Goal: Information Seeking & Learning: Find contact information

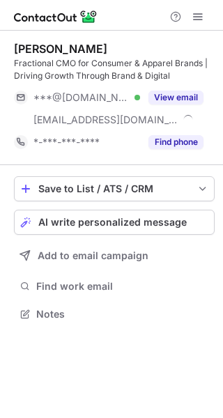
scroll to position [304, 223]
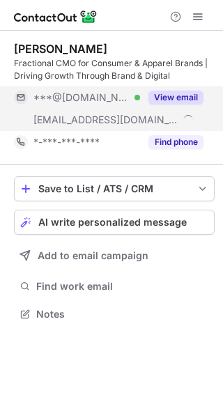
click at [188, 97] on button "View email" at bounding box center [175, 98] width 55 height 14
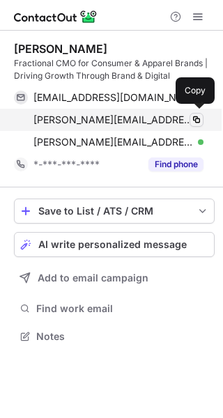
scroll to position [327, 223]
click at [189, 122] on button at bounding box center [196, 120] width 14 height 14
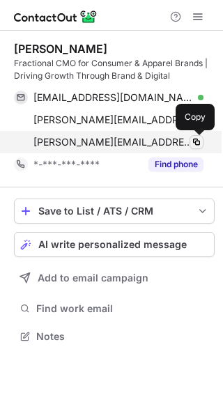
click at [195, 143] on span at bounding box center [196, 141] width 11 height 11
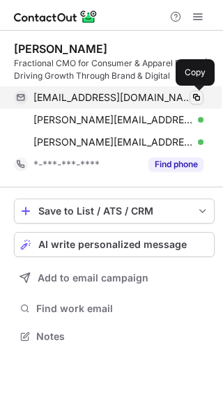
click at [194, 102] on span at bounding box center [196, 97] width 11 height 11
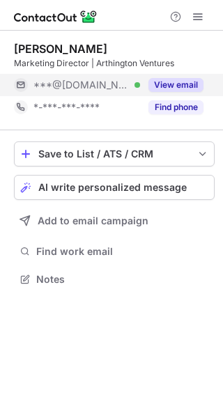
scroll to position [269, 223]
click at [166, 87] on button "View email" at bounding box center [175, 85] width 55 height 14
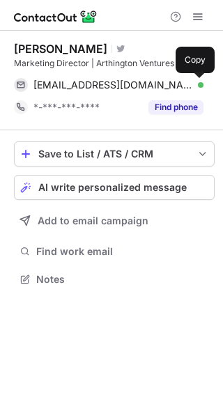
click at [191, 86] on span at bounding box center [196, 84] width 11 height 11
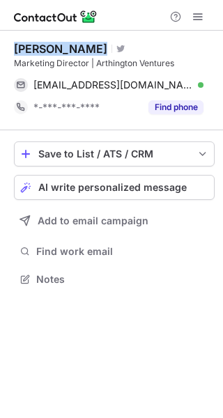
drag, startPoint x: 67, startPoint y: 44, endPoint x: 1, endPoint y: 45, distance: 66.2
click at [1, 45] on div "Steven Holmes Visit Twitter profile Marketing Director | Arthington Ventures sh…" at bounding box center [111, 165] width 223 height 269
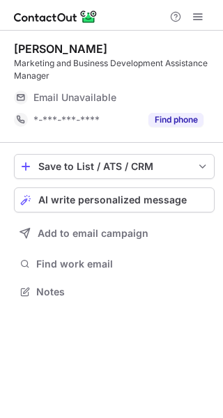
scroll to position [282, 223]
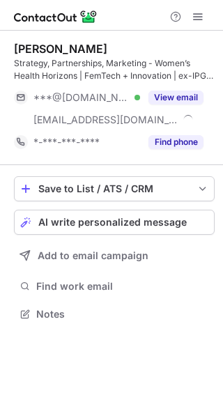
scroll to position [304, 223]
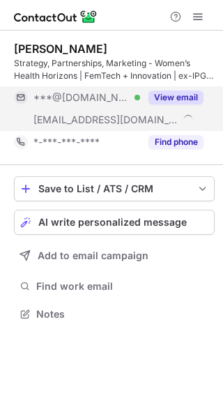
click at [175, 96] on button "View email" at bounding box center [175, 98] width 55 height 14
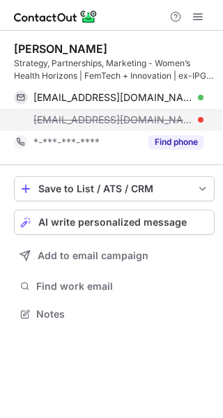
click at [198, 120] on div "ashleigh@whhusa.com" at bounding box center [118, 120] width 170 height 13
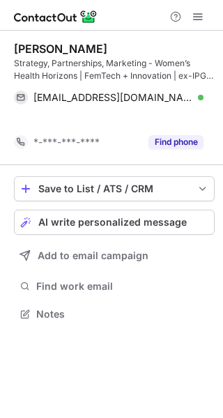
scroll to position [282, 223]
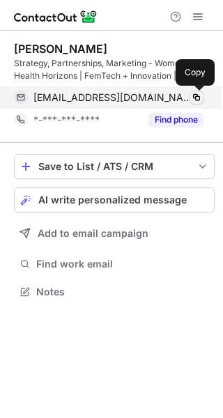
click at [201, 102] on span at bounding box center [196, 97] width 11 height 11
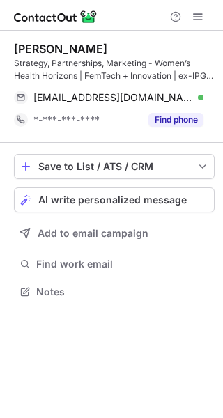
drag, startPoint x: 58, startPoint y: 49, endPoint x: 8, endPoint y: 46, distance: 50.9
click at [8, 46] on div "Ashleigh Niziol Strategy, Partnerships, Marketing - Women’s Health Horizons | F…" at bounding box center [111, 172] width 223 height 282
copy div "Ashleigh Niziol"
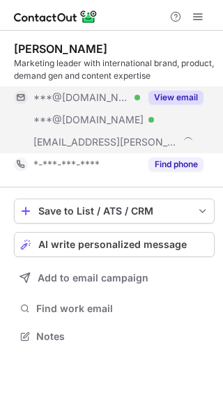
scroll to position [327, 223]
click at [182, 93] on button "View email" at bounding box center [175, 98] width 55 height 14
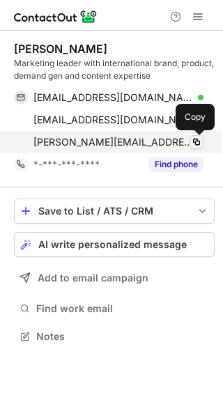
click at [194, 142] on span at bounding box center [196, 141] width 11 height 11
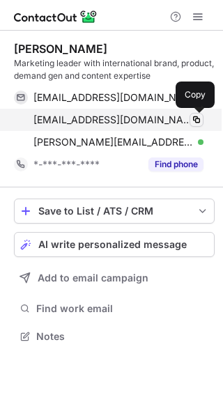
click at [196, 117] on span at bounding box center [196, 119] width 11 height 11
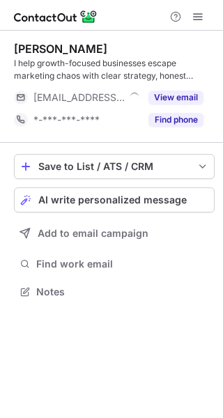
scroll to position [282, 223]
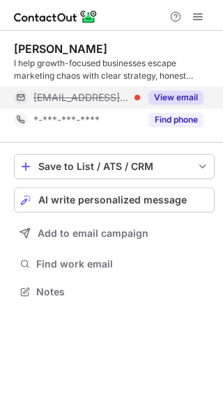
click at [181, 96] on button "View email" at bounding box center [175, 98] width 55 height 14
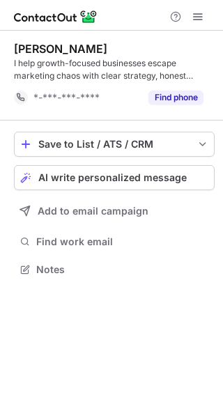
scroll to position [260, 223]
drag, startPoint x: 113, startPoint y: 52, endPoint x: 12, endPoint y: 41, distance: 101.5
click at [12, 41] on div "[PERSON_NAME] I help growth-focused businesses escape marketing chaos with clea…" at bounding box center [111, 161] width 223 height 260
copy div "[PERSON_NAME]"
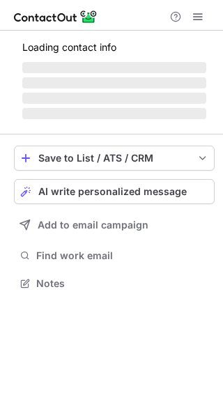
scroll to position [304, 223]
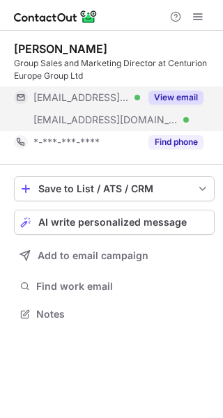
click at [169, 99] on button "View email" at bounding box center [175, 98] width 55 height 14
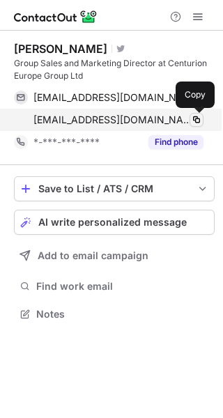
click at [197, 121] on span at bounding box center [196, 119] width 11 height 11
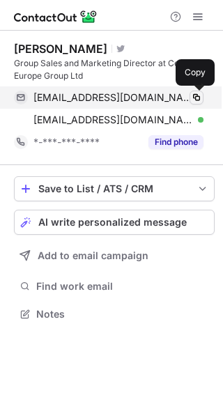
click at [197, 93] on span at bounding box center [196, 97] width 11 height 11
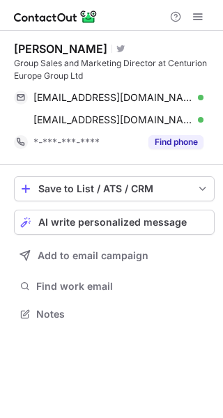
click at [201, 350] on div "Simon Cox Visit Twitter profile Group Sales and Marketing Director at Centurion…" at bounding box center [111, 224] width 223 height 387
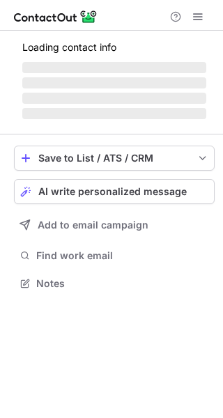
scroll to position [282, 223]
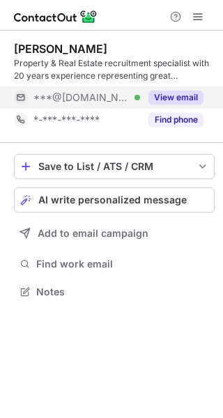
click at [155, 97] on button "View email" at bounding box center [175, 98] width 55 height 14
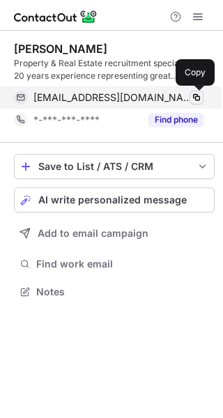
click at [201, 98] on span at bounding box center [196, 97] width 11 height 11
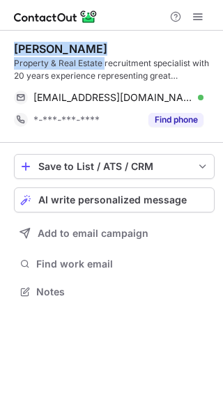
drag, startPoint x: 104, startPoint y: 57, endPoint x: 4, endPoint y: 48, distance: 100.0
click at [4, 48] on div "[PERSON_NAME] Property & Real Estate recruitment specialist with 20 years exper…" at bounding box center [111, 172] width 223 height 282
click at [95, 43] on div "[PERSON_NAME]" at bounding box center [114, 49] width 201 height 14
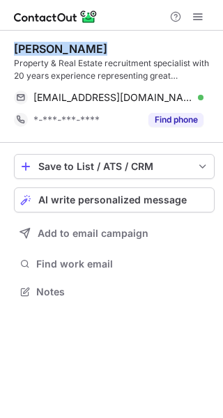
drag, startPoint x: 95, startPoint y: 43, endPoint x: 8, endPoint y: 46, distance: 87.1
click at [8, 46] on div "[PERSON_NAME] Property & Real Estate recruitment specialist with 20 years exper…" at bounding box center [111, 172] width 223 height 282
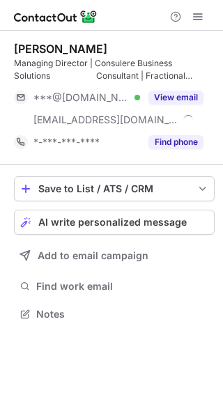
scroll to position [304, 223]
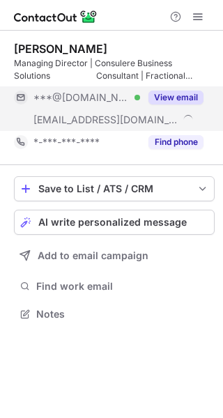
click at [175, 91] on button "View email" at bounding box center [175, 98] width 55 height 14
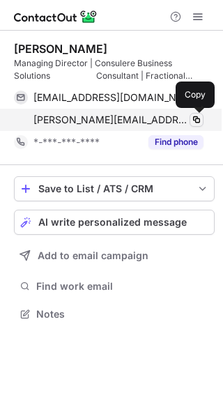
click at [200, 121] on span at bounding box center [196, 119] width 11 height 11
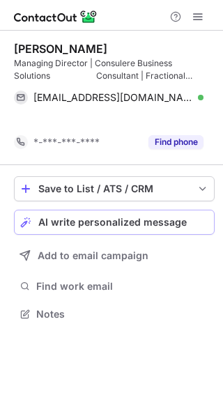
scroll to position [282, 223]
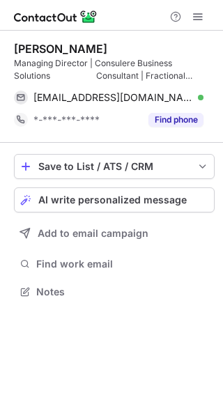
drag, startPoint x: 127, startPoint y: 46, endPoint x: 14, endPoint y: 50, distance: 113.6
click at [14, 50] on div "Murray Scholefield" at bounding box center [114, 49] width 201 height 14
copy div "Murray Scholefield"
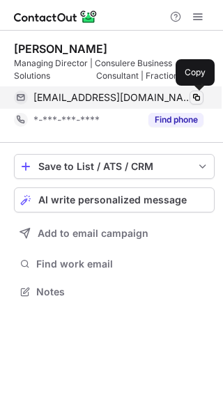
click at [199, 95] on span at bounding box center [196, 97] width 11 height 11
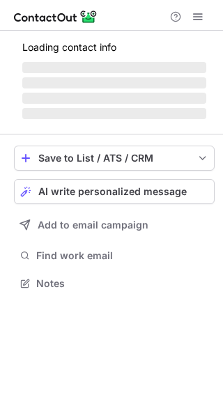
scroll to position [269, 223]
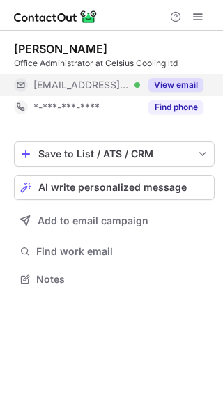
click at [164, 83] on button "View email" at bounding box center [175, 85] width 55 height 14
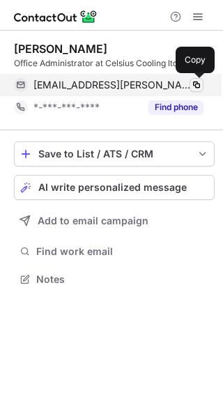
click at [191, 85] on span at bounding box center [196, 84] width 11 height 11
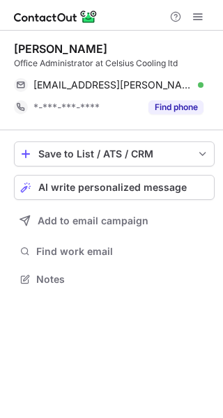
drag, startPoint x: 101, startPoint y: 49, endPoint x: 5, endPoint y: 49, distance: 96.1
click at [5, 49] on div "[PERSON_NAME] Office Administrator at Celsius Cooling ltd [EMAIL_ADDRESS][PERSO…" at bounding box center [111, 165] width 223 height 269
copy div "[PERSON_NAME]"
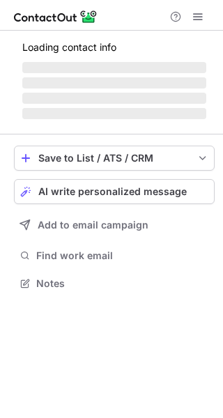
scroll to position [282, 223]
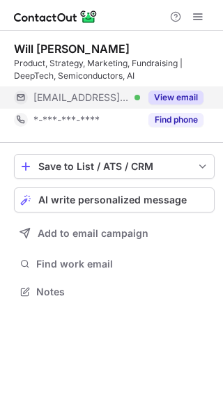
click at [176, 102] on button "View email" at bounding box center [175, 98] width 55 height 14
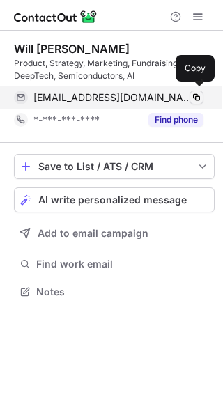
click at [192, 100] on span at bounding box center [196, 97] width 11 height 11
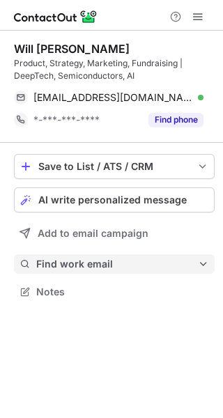
click at [211, 260] on button "Find work email" at bounding box center [114, 263] width 201 height 19
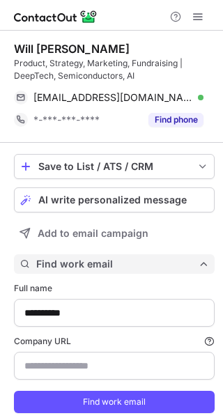
scroll to position [430, 213]
type input "**********"
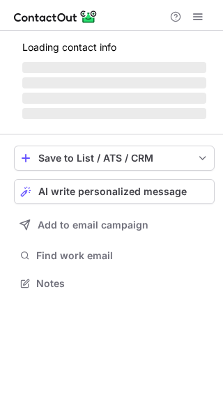
scroll to position [304, 223]
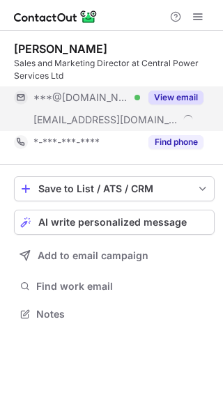
click at [188, 91] on button "View email" at bounding box center [175, 98] width 55 height 14
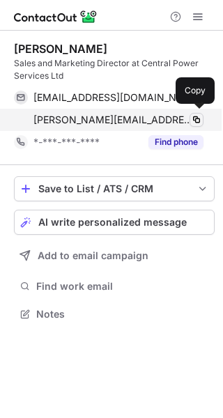
click at [198, 119] on span at bounding box center [196, 119] width 11 height 11
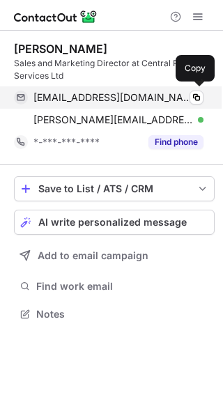
click at [189, 88] on div "neilpage@gmail.com Verified Copy" at bounding box center [108, 97] width 189 height 22
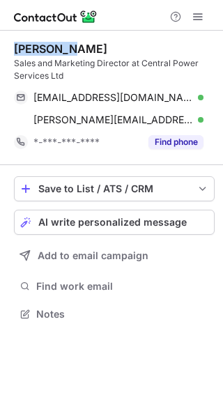
drag, startPoint x: 66, startPoint y: 54, endPoint x: 12, endPoint y: 52, distance: 54.4
click at [12, 52] on div "Neil Page Sales and Marketing Director at Central Power Services Ltd neilpage@g…" at bounding box center [111, 183] width 223 height 304
copy div "Neil Page"
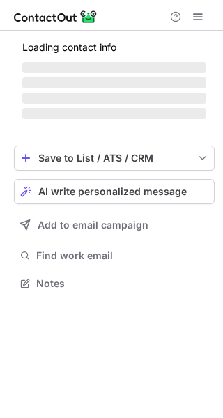
scroll to position [304, 223]
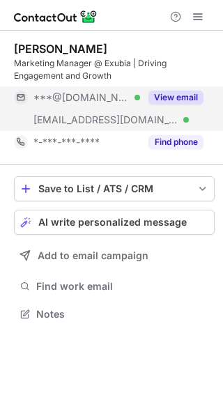
click at [193, 95] on button "View email" at bounding box center [175, 98] width 55 height 14
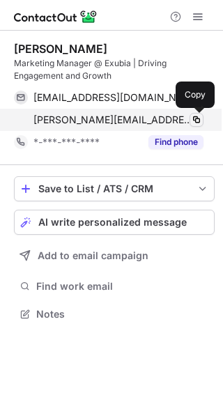
click at [196, 125] on span at bounding box center [196, 119] width 11 height 11
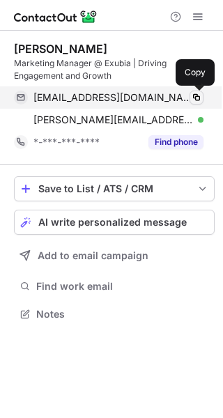
click at [192, 93] on span at bounding box center [196, 97] width 11 height 11
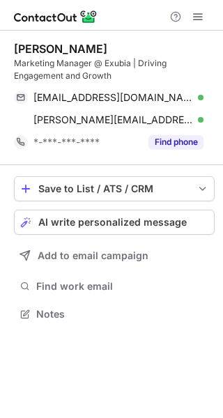
click at [145, 348] on div "David Clifford Marketing Manager @ Exubia | Driving Engagement and Growth anagr…" at bounding box center [111, 224] width 223 height 387
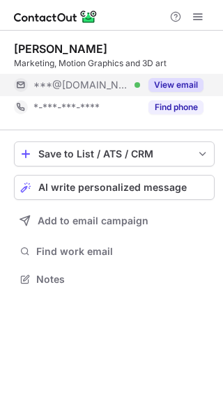
scroll to position [269, 223]
click at [163, 94] on div "View email" at bounding box center [171, 85] width 63 height 22
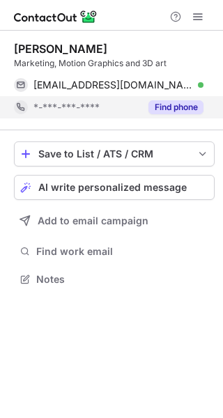
click at [191, 96] on div "Find phone" at bounding box center [171, 107] width 63 height 22
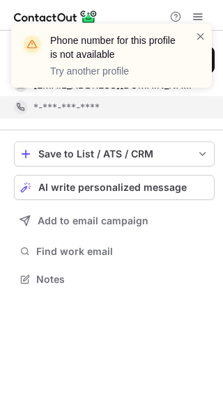
click at [194, 88] on div "Phone number for this profile is not available Try another profile" at bounding box center [111, 61] width 223 height 103
click at [195, 40] on span at bounding box center [200, 36] width 11 height 14
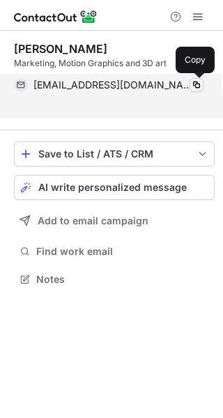
click at [196, 84] on span at bounding box center [196, 84] width 11 height 11
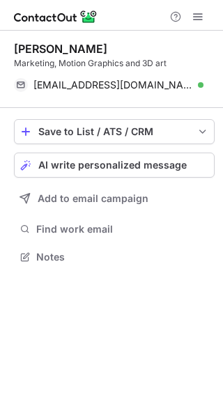
drag, startPoint x: 109, startPoint y: 46, endPoint x: 8, endPoint y: 48, distance: 101.0
click at [8, 48] on div "Nipun Prasannan Marketing, Motion Graphics and 3D art pknipunprasannan@gmail.co…" at bounding box center [111, 154] width 223 height 247
copy div "Nipun Prasannan"
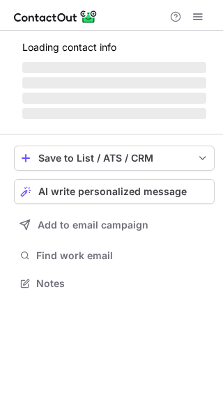
scroll to position [269, 223]
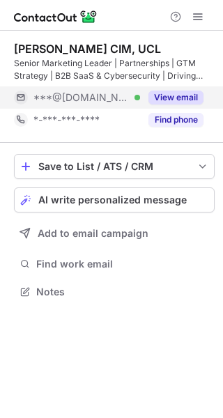
click at [164, 93] on button "View email" at bounding box center [175, 98] width 55 height 14
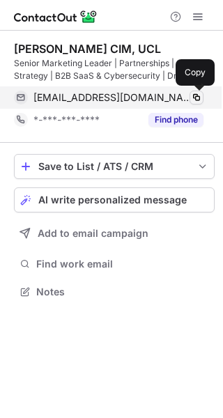
click at [197, 97] on span at bounding box center [196, 97] width 11 height 11
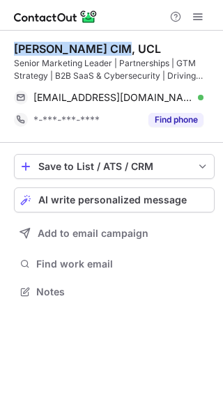
drag, startPoint x: 115, startPoint y: 50, endPoint x: 15, endPoint y: 51, distance: 100.3
click at [15, 51] on div "Valeriya Kuzmenko CIM, UCL" at bounding box center [87, 49] width 147 height 14
copy div "Valeriya Kuzmenko"
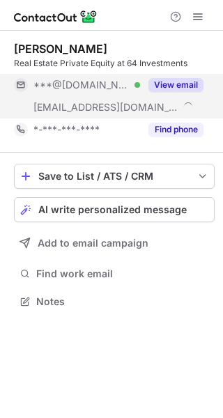
scroll to position [292, 223]
click at [158, 84] on button "View email" at bounding box center [175, 85] width 55 height 14
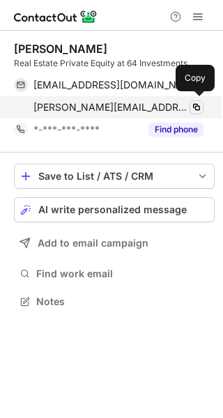
click at [191, 106] on div "[PERSON_NAME][EMAIL_ADDRESS][DOMAIN_NAME] Copy" at bounding box center [108, 107] width 189 height 22
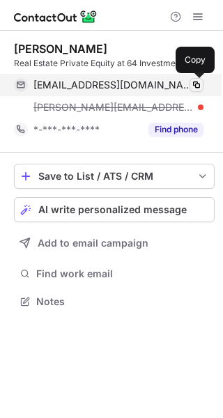
click at [200, 82] on span at bounding box center [196, 84] width 11 height 11
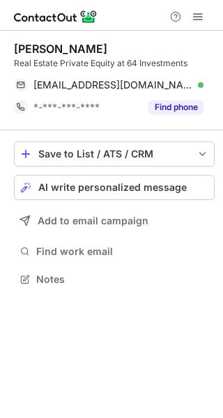
scroll to position [269, 223]
drag, startPoint x: 79, startPoint y: 47, endPoint x: 13, endPoint y: 46, distance: 66.9
click at [13, 46] on div "David Dada Real Estate Private Equity at 64 Investments otdaviddada@gmail.com V…" at bounding box center [111, 165] width 223 height 269
copy div "David Dada"
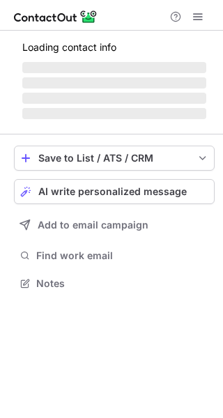
scroll to position [282, 223]
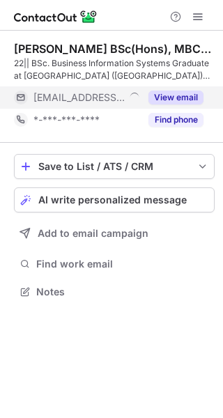
click at [156, 100] on button "View email" at bounding box center [175, 98] width 55 height 14
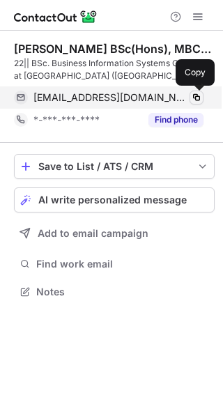
click at [203, 100] on button at bounding box center [196, 98] width 14 height 14
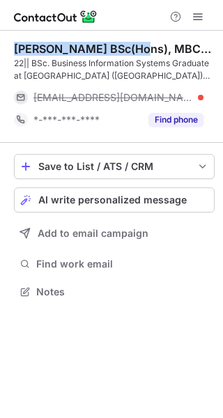
drag, startPoint x: 133, startPoint y: 52, endPoint x: 4, endPoint y: 47, distance: 128.9
click at [4, 47] on div "Sachintha Abeyrathne BSc(Hons), MBCS, fCMgr 22|| BSc. Business Information Syst…" at bounding box center [111, 172] width 223 height 282
copy div "Sachintha Abeyrathne"
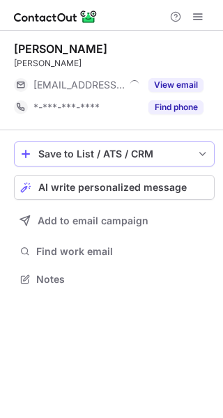
scroll to position [269, 223]
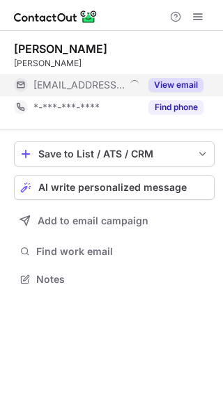
click at [175, 82] on button "View email" at bounding box center [175, 85] width 55 height 14
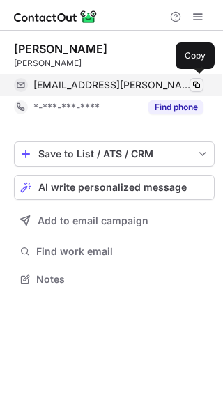
click at [191, 82] on span at bounding box center [196, 84] width 11 height 11
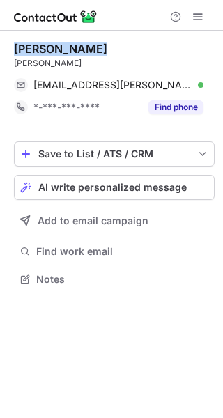
drag, startPoint x: 86, startPoint y: 49, endPoint x: 5, endPoint y: 47, distance: 81.5
click at [5, 47] on div "Kieran Millar Kieran Millar kieran.millar@whiteandcogroup.com Verified Copy *-*…" at bounding box center [111, 165] width 223 height 269
copy div "Kieran Millar"
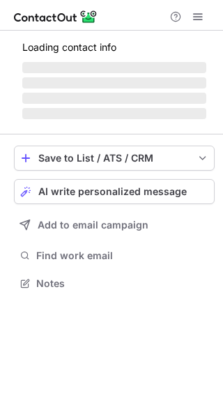
scroll to position [314, 223]
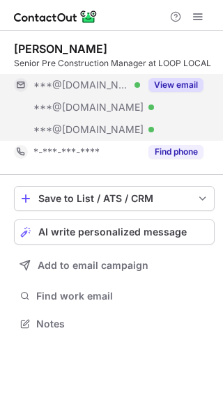
click at [191, 88] on button "View email" at bounding box center [175, 85] width 55 height 14
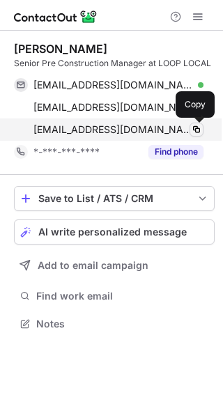
click at [200, 133] on span at bounding box center [196, 129] width 11 height 11
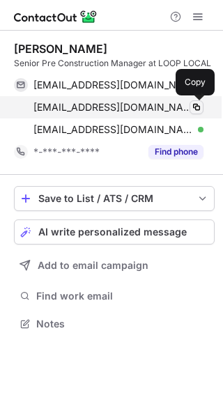
click at [191, 106] on span at bounding box center [196, 107] width 11 height 11
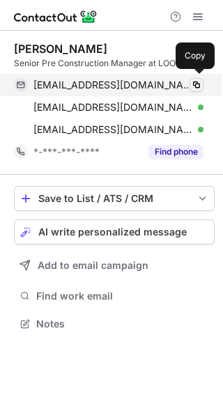
click at [200, 87] on span at bounding box center [196, 84] width 11 height 11
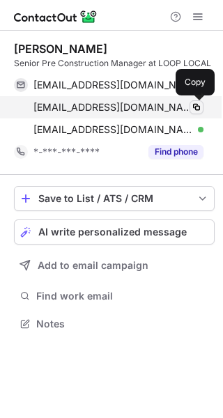
click at [196, 106] on span at bounding box center [196, 107] width 11 height 11
click at [194, 109] on span at bounding box center [196, 107] width 11 height 11
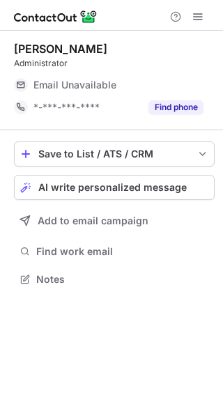
scroll to position [269, 223]
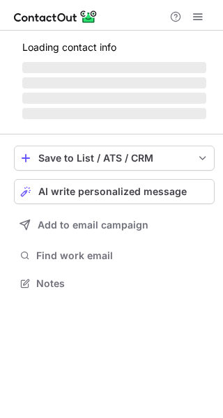
scroll to position [304, 223]
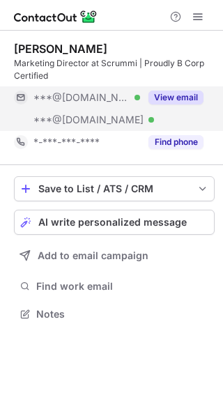
click at [187, 100] on button "View email" at bounding box center [175, 98] width 55 height 14
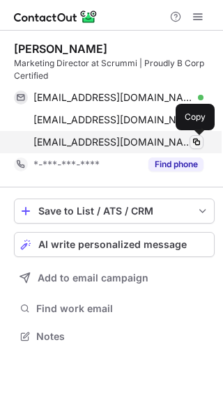
click at [202, 140] on button at bounding box center [196, 142] width 14 height 14
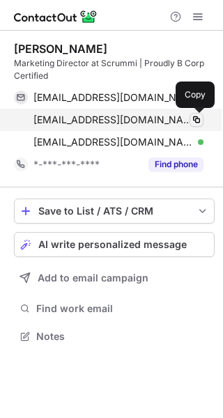
click at [199, 125] on span at bounding box center [196, 119] width 11 height 11
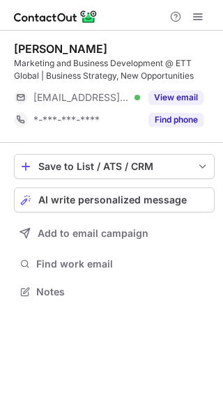
scroll to position [282, 223]
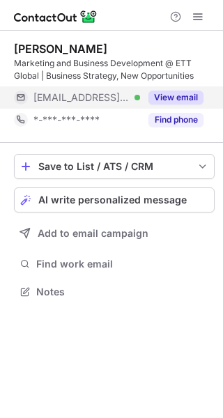
click at [189, 100] on button "View email" at bounding box center [175, 98] width 55 height 14
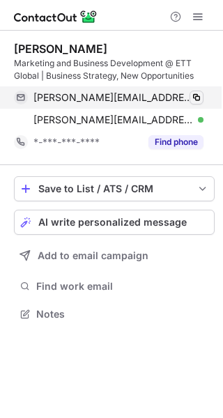
scroll to position [304, 223]
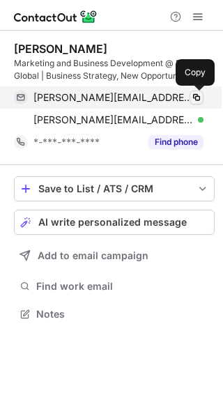
click at [200, 96] on span at bounding box center [196, 97] width 11 height 11
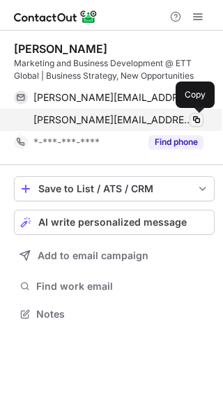
click at [194, 120] on span at bounding box center [196, 119] width 11 height 11
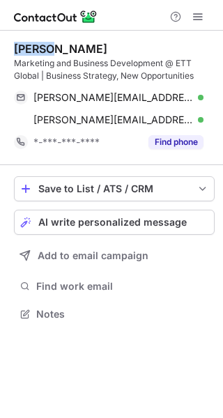
drag, startPoint x: 57, startPoint y: 42, endPoint x: 1, endPoint y: 45, distance: 55.8
click at [1, 45] on div "Dan B. Marketing and Business Development @ ETT Global | Business Strategy, New…" at bounding box center [111, 183] width 223 height 304
copy div "Dan B."
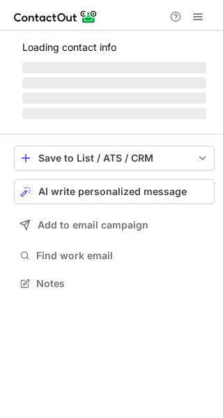
scroll to position [304, 223]
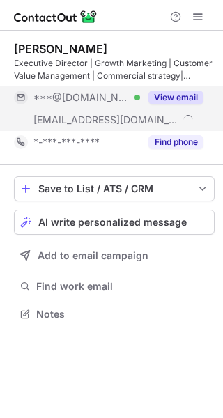
click at [175, 107] on div "View email" at bounding box center [171, 97] width 63 height 22
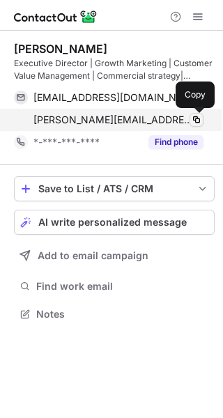
click at [195, 117] on span at bounding box center [196, 119] width 11 height 11
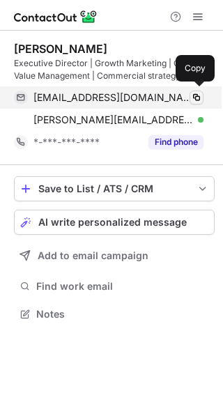
click at [196, 92] on span at bounding box center [196, 97] width 11 height 11
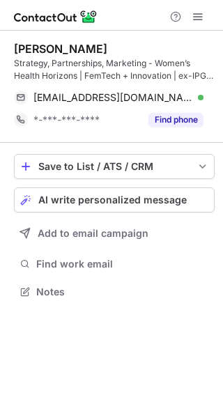
scroll to position [282, 223]
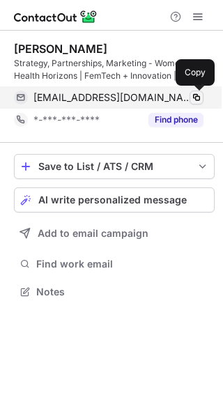
click at [198, 102] on span at bounding box center [196, 97] width 11 height 11
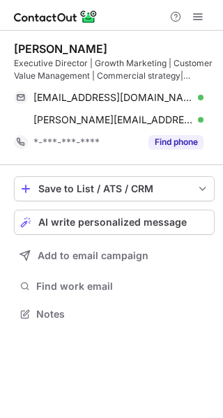
scroll to position [304, 223]
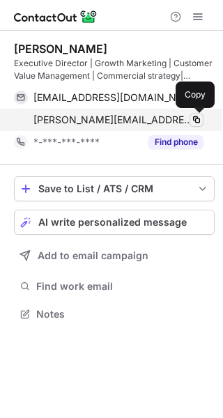
click at [193, 120] on span at bounding box center [196, 119] width 11 height 11
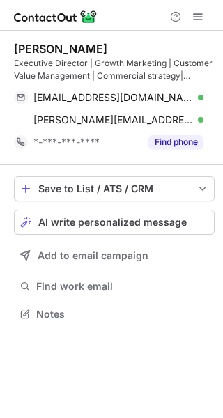
click at [139, 334] on div "Save to List / ATS / CRM List Select Lever Connect Greenhouse Connect Salesforc…" at bounding box center [114, 250] width 201 height 170
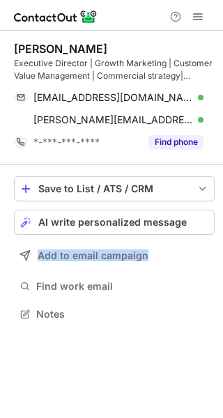
click at [139, 334] on div "Save to List / ATS / CRM List Select Lever Connect Greenhouse Connect Salesforc…" at bounding box center [114, 250] width 201 height 170
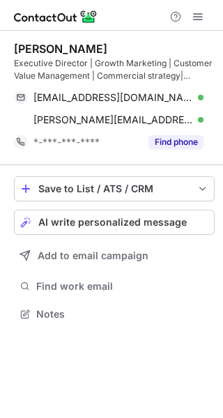
click at [139, 334] on div "Save to List / ATS / CRM List Select Lever Connect Greenhouse Connect Salesforc…" at bounding box center [114, 250] width 201 height 170
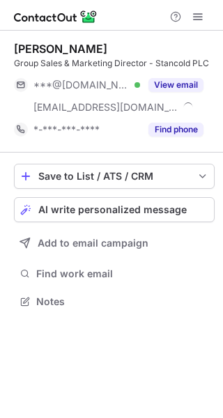
scroll to position [292, 223]
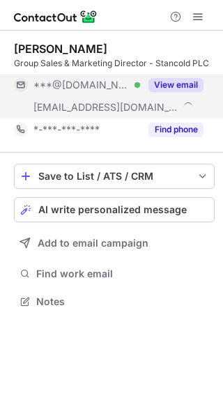
click at [185, 81] on button "View email" at bounding box center [175, 85] width 55 height 14
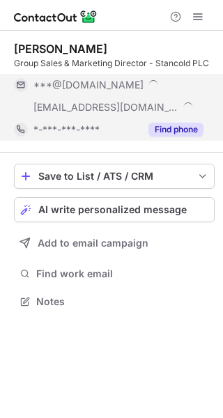
scroll to position [359, 223]
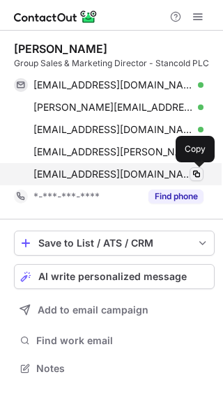
click at [191, 178] on span at bounding box center [196, 174] width 11 height 11
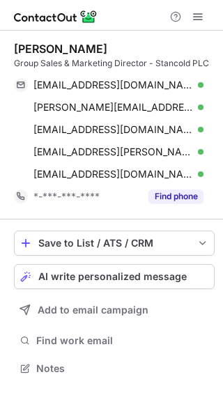
scroll to position [359, 223]
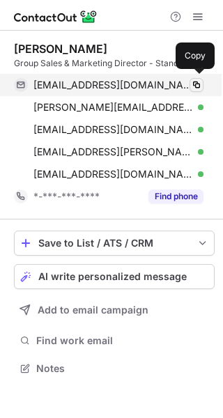
click at [199, 78] on button at bounding box center [196, 85] width 14 height 14
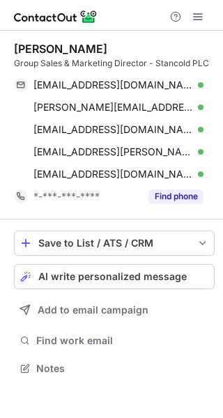
click at [113, 388] on div "Save to List / ATS / CRM List Select Lever Connect Greenhouse Connect Salesforc…" at bounding box center [114, 304] width 201 height 170
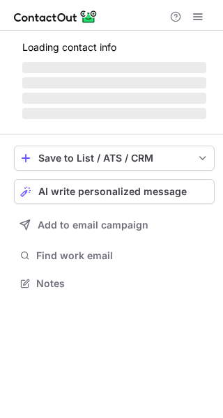
scroll to position [304, 223]
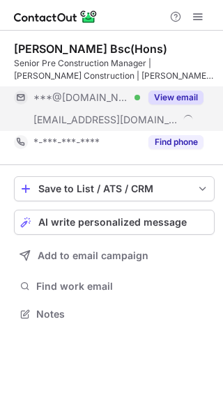
click at [191, 95] on button "View email" at bounding box center [175, 98] width 55 height 14
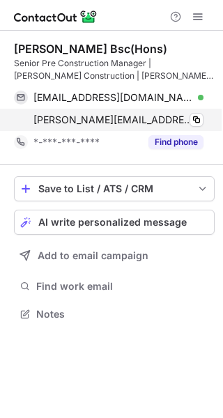
click at [203, 127] on div "ashley.getty@mcgoffgroup.com Verified Copy" at bounding box center [108, 120] width 189 height 22
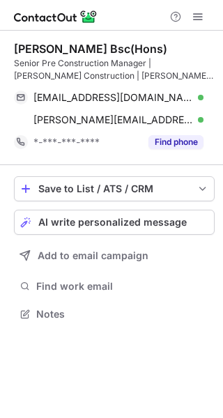
click at [122, 347] on div "Ashley Getty Bsc(Hons) Senior Pre Construction Manager | McGoff Construction | …" at bounding box center [111, 224] width 223 height 387
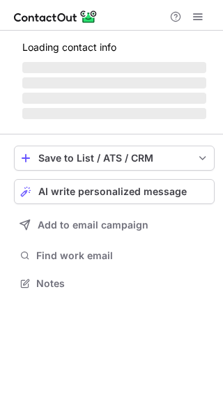
scroll to position [282, 223]
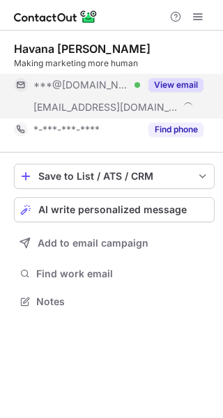
click at [180, 75] on div "View email" at bounding box center [171, 85] width 63 height 22
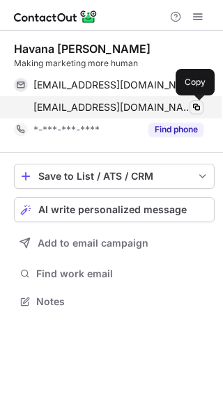
click at [200, 104] on button at bounding box center [196, 107] width 14 height 14
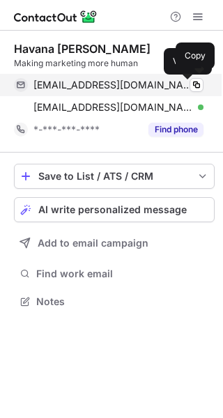
click at [188, 86] on div "havanablackledge1@gmail.com Verified" at bounding box center [118, 85] width 170 height 13
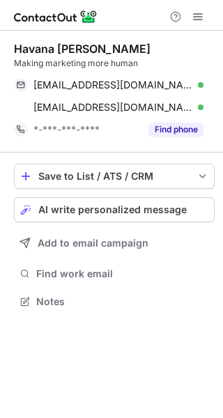
click at [143, 411] on div "Havana Blackledge Making marketing more human havanablackledge1@gmail.com Verif…" at bounding box center [111, 224] width 223 height 387
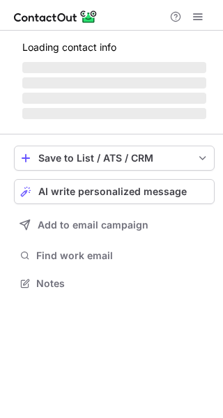
scroll to position [282, 223]
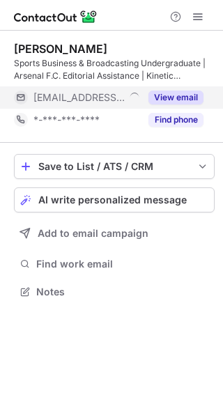
click at [175, 91] on button "View email" at bounding box center [175, 98] width 55 height 14
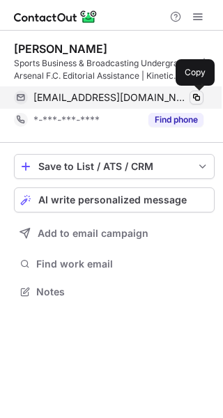
click at [193, 95] on span at bounding box center [196, 97] width 11 height 11
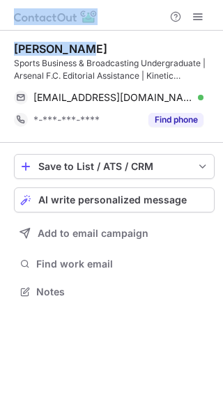
drag, startPoint x: 47, startPoint y: 47, endPoint x: -7, endPoint y: 39, distance: 54.9
click at [0, 39] on html "Samy Aouati Sports Business & Broadcasting Undergraduate | Arsenal F.C. Editori…" at bounding box center [111, 209] width 223 height 418
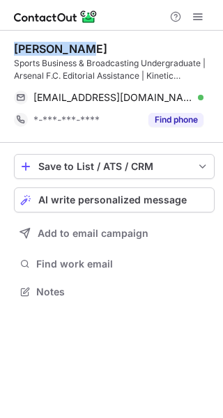
copy div "Samy Aouati"
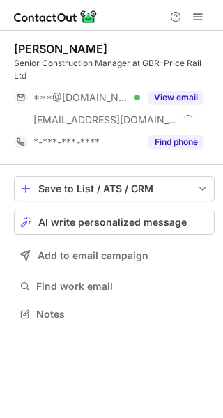
scroll to position [292, 223]
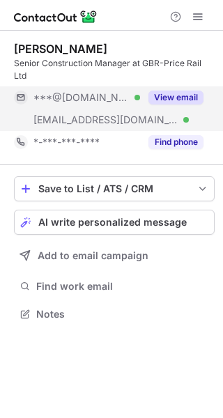
click at [188, 91] on button "View email" at bounding box center [175, 98] width 55 height 14
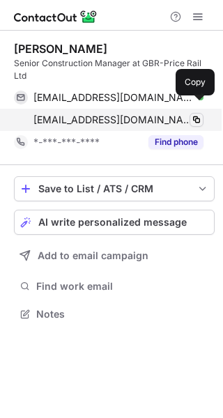
click at [201, 114] on span at bounding box center [196, 119] width 11 height 11
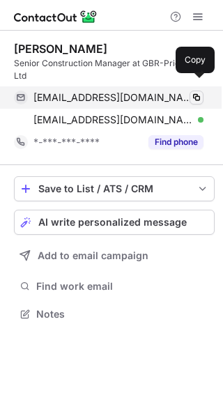
click at [203, 91] on button at bounding box center [196, 98] width 14 height 14
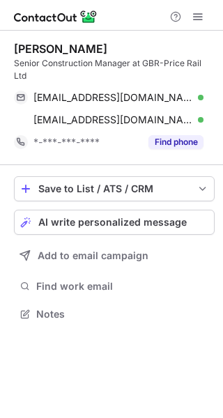
drag, startPoint x: 104, startPoint y: 50, endPoint x: 8, endPoint y: 52, distance: 96.8
click at [8, 52] on div "Daniel Keating Senior Construction Manager at GBR-Price Rail Ltd danielkeating7…" at bounding box center [111, 183] width 223 height 304
copy div "Daniel Keating"
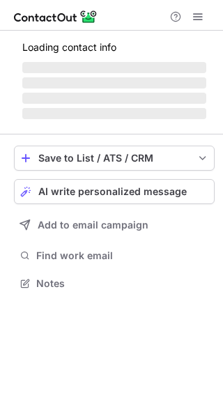
scroll to position [304, 223]
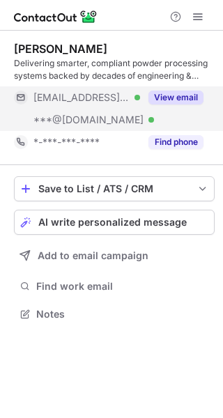
click at [182, 101] on button "View email" at bounding box center [175, 98] width 55 height 14
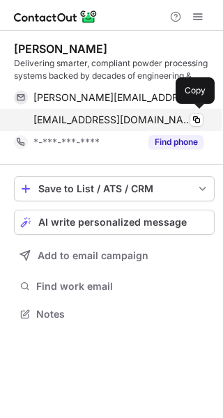
click at [189, 118] on div "andybrookes2005@outlook.com Verified" at bounding box center [118, 120] width 170 height 13
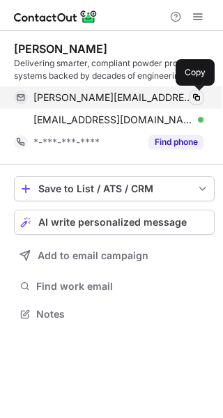
click at [203, 99] on button at bounding box center [196, 98] width 14 height 14
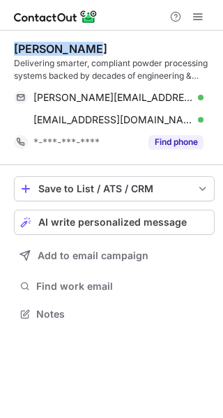
drag, startPoint x: 92, startPoint y: 50, endPoint x: 15, endPoint y: 54, distance: 76.7
click at [15, 54] on div "Andy Brookes" at bounding box center [114, 49] width 201 height 14
copy div "Andy Brookes"
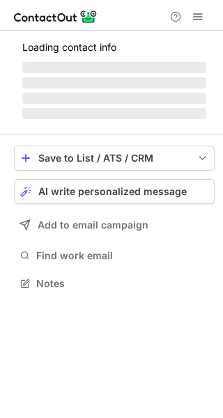
scroll to position [282, 223]
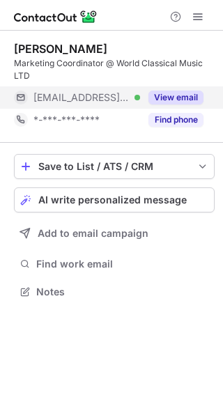
click at [164, 92] on button "View email" at bounding box center [175, 98] width 55 height 14
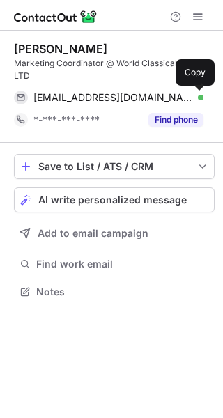
click at [193, 97] on span at bounding box center [196, 97] width 11 height 11
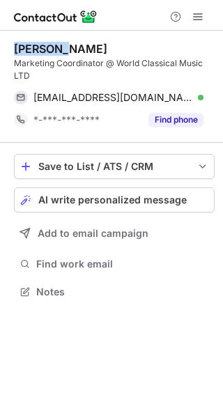
drag, startPoint x: 77, startPoint y: 41, endPoint x: 13, endPoint y: 47, distance: 63.6
click at [13, 47] on div "Luyao W. Marketing Coordinator @ World Classical Music LTD luyao.wang.22@ucl.ac…" at bounding box center [111, 172] width 223 height 282
copy div "Luyao W."
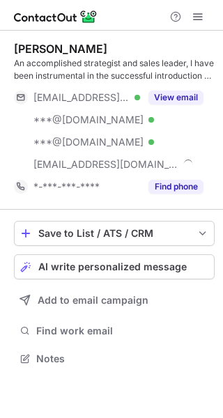
scroll to position [349, 223]
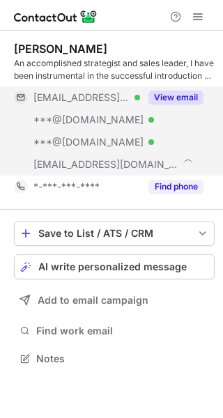
click at [185, 91] on button "View email" at bounding box center [175, 98] width 55 height 14
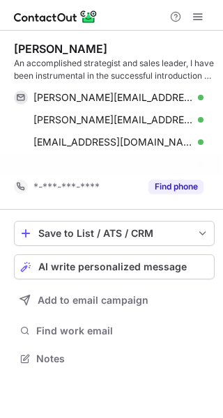
scroll to position [327, 223]
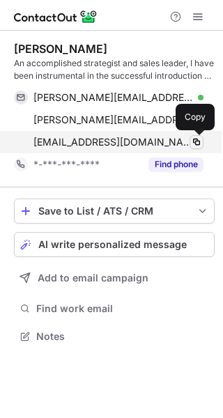
click at [196, 142] on span at bounding box center [196, 141] width 11 height 11
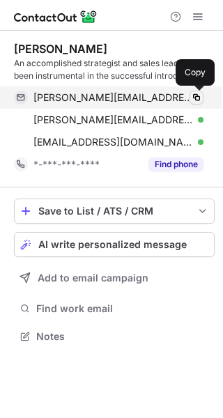
click at [202, 95] on button at bounding box center [196, 98] width 14 height 14
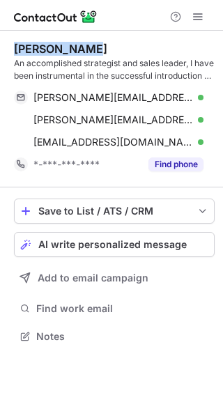
drag, startPoint x: 97, startPoint y: 49, endPoint x: 13, endPoint y: 49, distance: 85.0
click at [13, 49] on div "Steve Norman An accomplished strategist and sales leader, I have been instrumen…" at bounding box center [111, 194] width 223 height 327
copy div "Steve Norman"
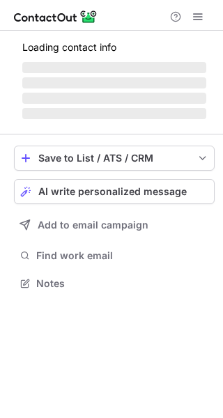
scroll to position [282, 223]
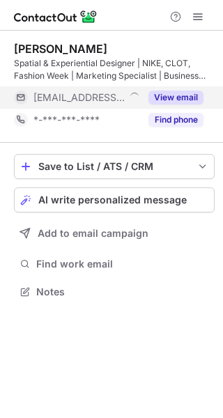
click at [166, 100] on button "View email" at bounding box center [175, 98] width 55 height 14
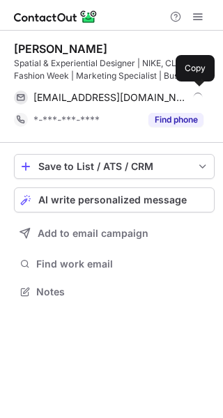
click at [183, 99] on div "yiran@flotilla4change.org" at bounding box center [118, 97] width 170 height 13
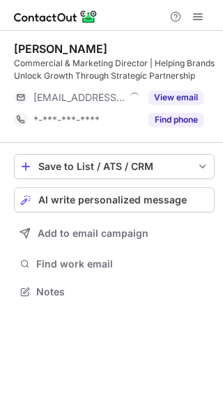
scroll to position [282, 223]
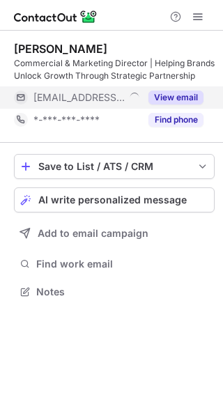
click at [173, 93] on button "View email" at bounding box center [175, 98] width 55 height 14
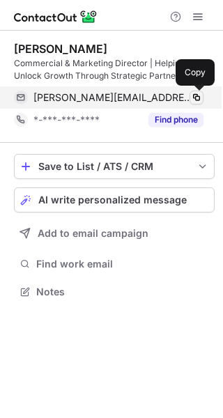
click at [194, 100] on span at bounding box center [196, 97] width 11 height 11
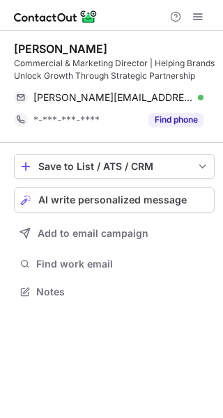
click at [122, 356] on div "Dan Richards Commercial & Marketing Director | Helping Brands Unlock Growth Thr…" at bounding box center [111, 224] width 223 height 387
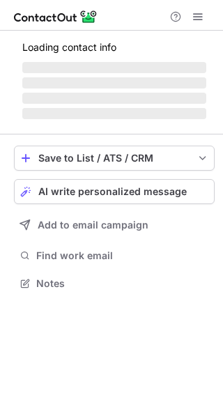
scroll to position [269, 223]
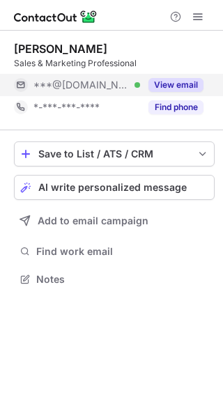
click at [170, 91] on button "View email" at bounding box center [175, 85] width 55 height 14
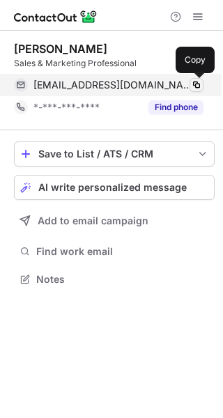
click at [191, 86] on span at bounding box center [196, 84] width 11 height 11
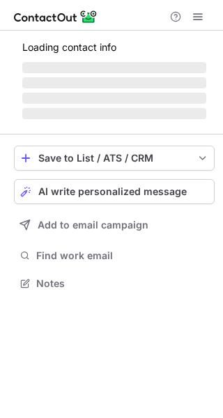
scroll to position [304, 223]
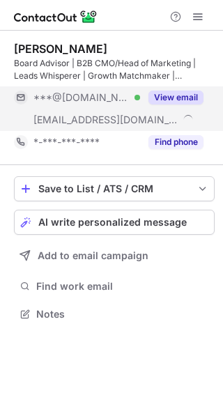
click at [184, 92] on button "View email" at bounding box center [175, 98] width 55 height 14
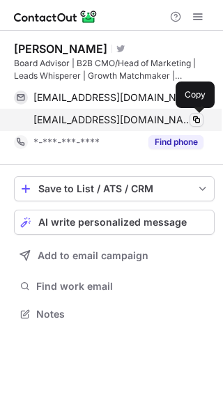
click at [200, 114] on button at bounding box center [196, 120] width 14 height 14
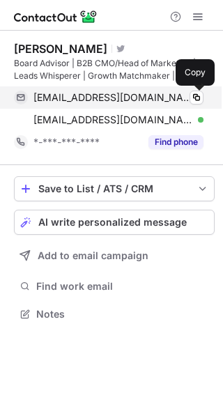
click at [203, 100] on div "jeremyasprey@hotmail.co.uk Verified Copy" at bounding box center [108, 97] width 189 height 22
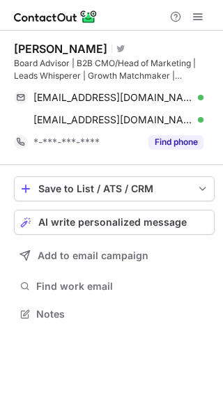
click at [124, 361] on div "Jeremy Asprey Visit Twitter profile Board Advisor | B2B CMO/Head of Marketing |…" at bounding box center [111, 224] width 223 height 387
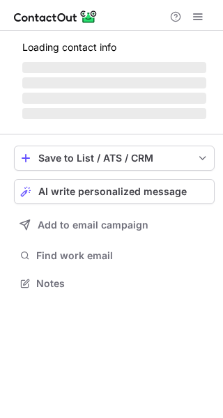
scroll to position [269, 223]
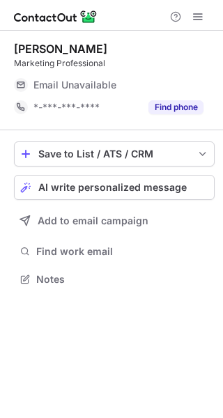
scroll to position [269, 223]
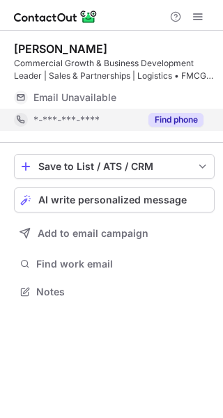
scroll to position [282, 223]
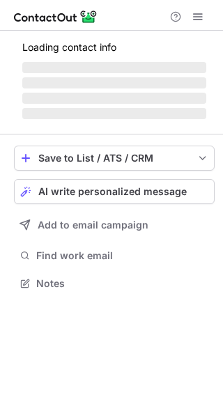
scroll to position [304, 223]
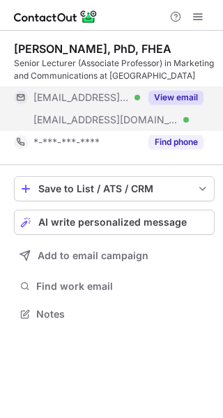
click at [175, 101] on button "View email" at bounding box center [175, 98] width 55 height 14
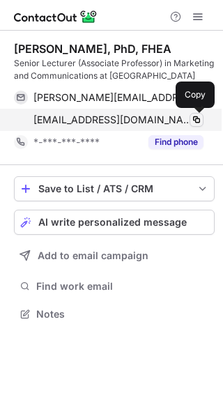
click at [194, 125] on button at bounding box center [196, 120] width 14 height 14
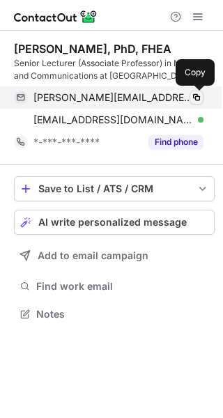
click at [199, 92] on span at bounding box center [196, 97] width 11 height 11
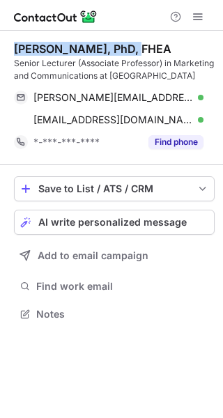
drag, startPoint x: 130, startPoint y: 49, endPoint x: 7, endPoint y: 50, distance: 122.6
click at [7, 50] on div "[PERSON_NAME], PhD, FHEA Senior Lecturer (Associate Professor) in Marketing and…" at bounding box center [111, 183] width 223 height 304
copy div "[PERSON_NAME]"
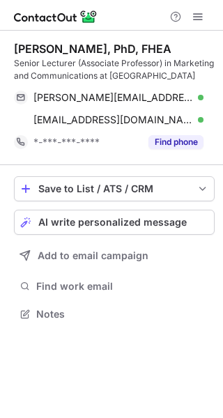
scroll to position [304, 223]
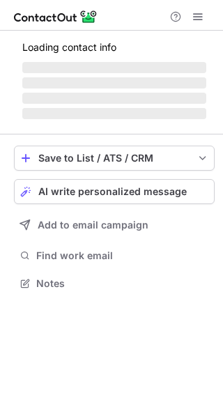
scroll to position [282, 223]
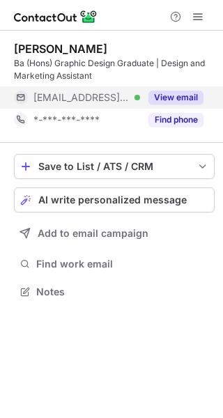
click at [171, 93] on button "View email" at bounding box center [175, 98] width 55 height 14
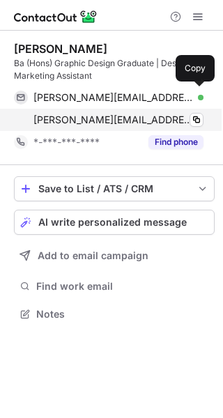
scroll to position [304, 223]
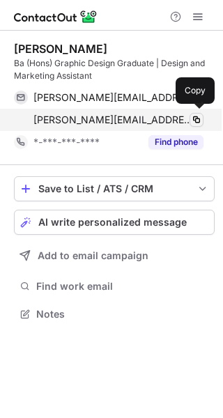
click at [198, 112] on div "nadine@animexinternational.com Verified Copy" at bounding box center [108, 120] width 189 height 22
click at [198, 116] on span at bounding box center [196, 119] width 11 height 11
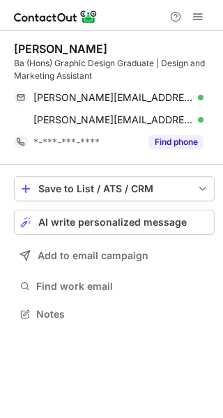
click at [85, 302] on div "Save to List / ATS / CRM List Select Lever Connect Greenhouse Connect Salesforc…" at bounding box center [114, 250] width 201 height 170
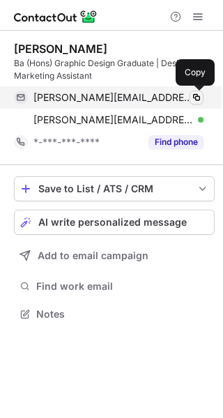
click at [194, 97] on span at bounding box center [196, 97] width 11 height 11
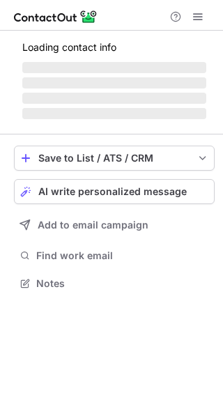
scroll to position [282, 223]
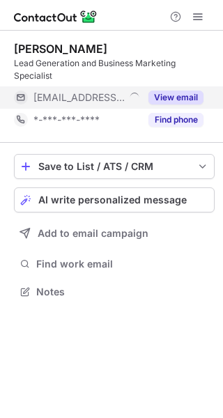
click at [180, 95] on button "View email" at bounding box center [175, 98] width 55 height 14
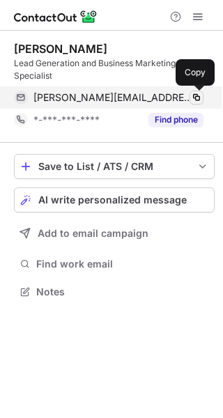
click at [201, 97] on span at bounding box center [196, 97] width 11 height 11
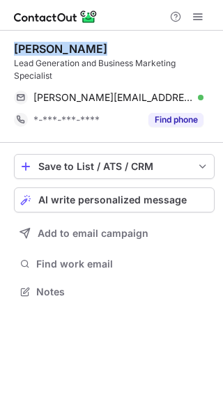
drag, startPoint x: 88, startPoint y: 49, endPoint x: 10, endPoint y: 49, distance: 77.3
click at [10, 49] on div "Shelly Parker Lead Generation and Business Marketing Specialist shelly.parker@c…" at bounding box center [111, 172] width 223 height 282
copy div "Shelly Parker"
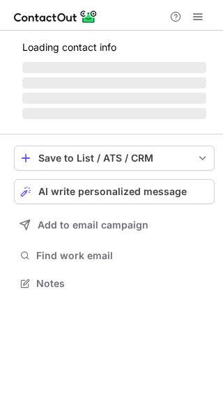
scroll to position [282, 223]
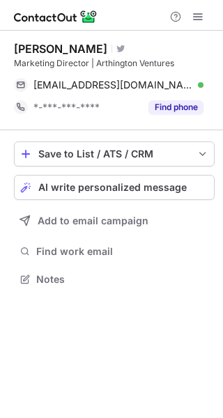
scroll to position [269, 223]
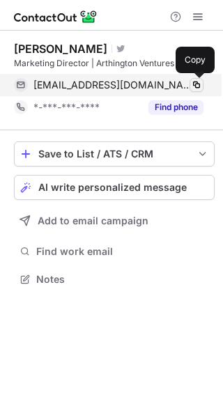
click at [198, 83] on span at bounding box center [196, 84] width 11 height 11
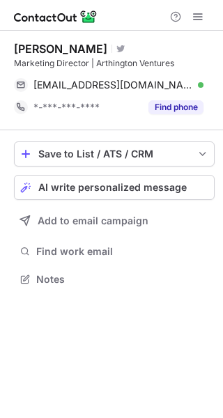
click at [188, 345] on div "[PERSON_NAME] Visit Twitter profile Marketing Director | Arthington Ventures [E…" at bounding box center [111, 224] width 223 height 387
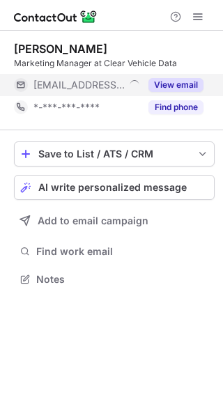
scroll to position [269, 223]
click at [184, 91] on button "View email" at bounding box center [175, 85] width 55 height 14
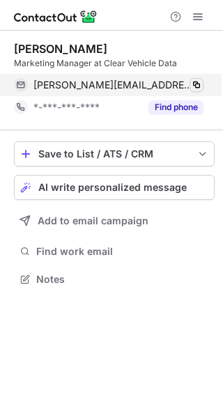
click at [195, 88] on span at bounding box center [196, 84] width 11 height 11
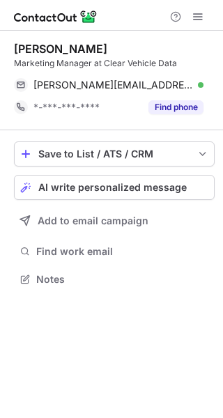
click at [103, 331] on div "[PERSON_NAME] Marketing Manager at Clear Vehicle Data [PERSON_NAME][EMAIL_ADDRE…" at bounding box center [111, 224] width 223 height 387
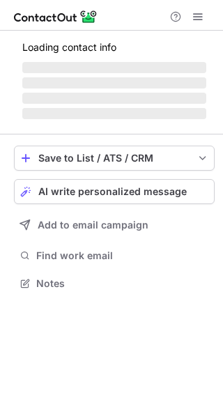
scroll to position [292, 223]
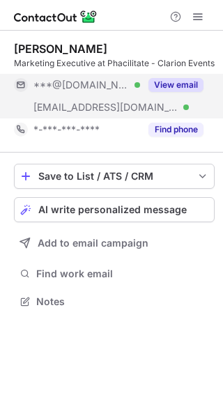
click at [169, 91] on button "View email" at bounding box center [175, 85] width 55 height 14
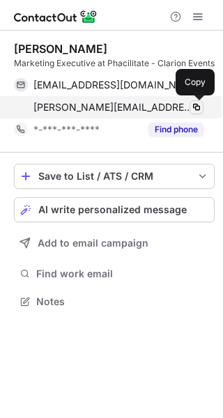
click at [194, 109] on span at bounding box center [196, 107] width 11 height 11
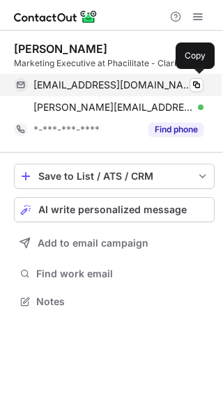
click at [196, 93] on div "gordon_wong2000@outlook.com Verified Copy" at bounding box center [108, 85] width 189 height 22
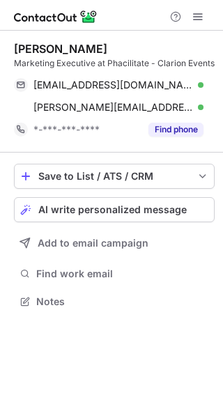
click at [168, 386] on div "Gordon Wong Marketing Executive at Phacilitate - Clarion Events gordon_wong2000…" at bounding box center [111, 224] width 223 height 387
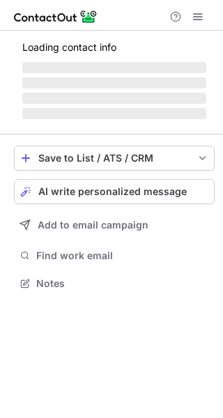
scroll to position [292, 223]
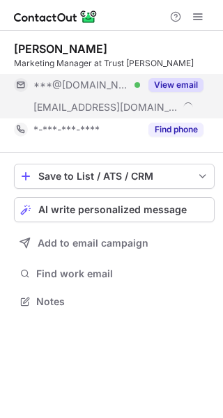
click at [173, 79] on button "View email" at bounding box center [175, 85] width 55 height 14
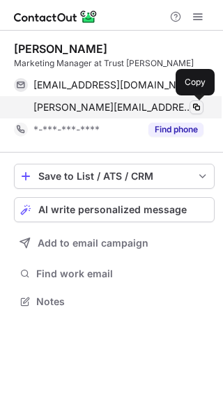
click at [192, 107] on span at bounding box center [196, 107] width 11 height 11
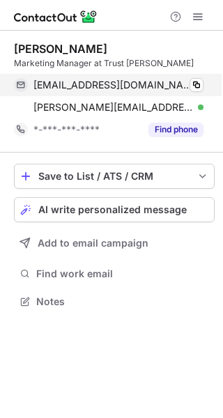
click at [203, 81] on div "[PERSON_NAME][EMAIL_ADDRESS][DOMAIN_NAME] Verified Copy" at bounding box center [108, 85] width 189 height 22
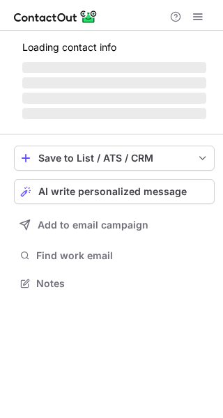
scroll to position [269, 223]
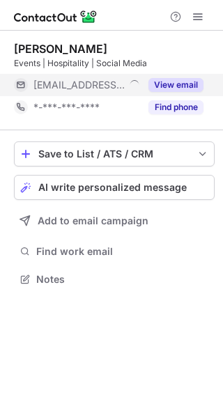
click at [162, 81] on button "View email" at bounding box center [175, 85] width 55 height 14
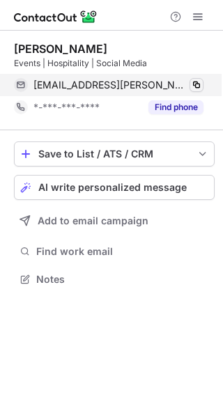
click at [201, 83] on span at bounding box center [196, 84] width 11 height 11
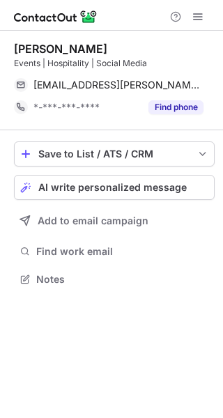
drag, startPoint x: 77, startPoint y: 51, endPoint x: 10, endPoint y: 54, distance: 66.2
click at [10, 54] on div "Claire Patterson Events | Hospitality | Social Media claire.patterson@ukbaa.org…" at bounding box center [111, 165] width 223 height 269
copy div "Claire Patterson"
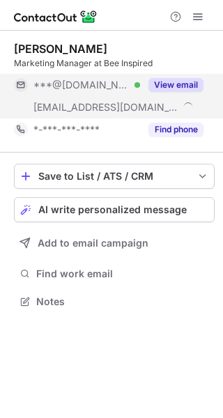
scroll to position [292, 223]
click at [182, 81] on button "View email" at bounding box center [175, 85] width 55 height 14
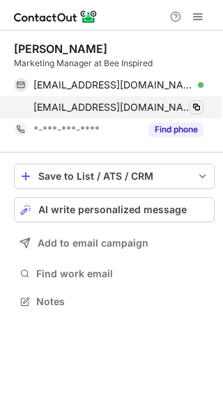
click at [199, 114] on button at bounding box center [196, 107] width 14 height 14
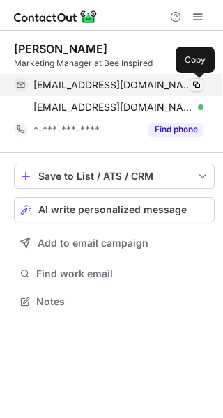
click at [191, 85] on span at bounding box center [196, 84] width 11 height 11
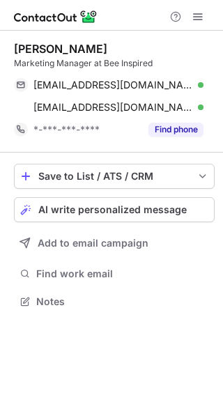
drag, startPoint x: 80, startPoint y: 44, endPoint x: 7, endPoint y: 44, distance: 73.1
click at [7, 44] on div "Kirsty Atkinson Marketing Manager at Bee Inspired kirsty.atkinson1@outlook.com …" at bounding box center [111, 177] width 223 height 292
copy div "Kirsty Atkinson"
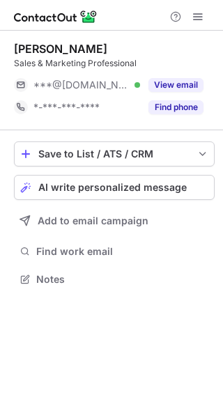
scroll to position [269, 223]
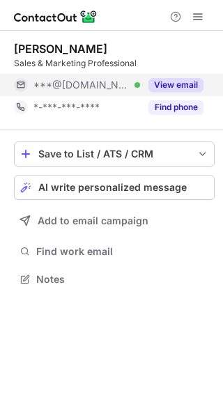
click at [169, 84] on button "View email" at bounding box center [175, 85] width 55 height 14
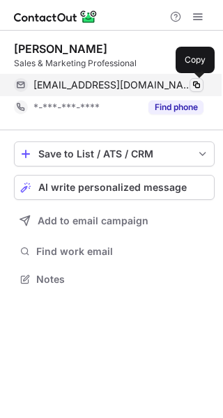
click at [198, 87] on span at bounding box center [196, 84] width 11 height 11
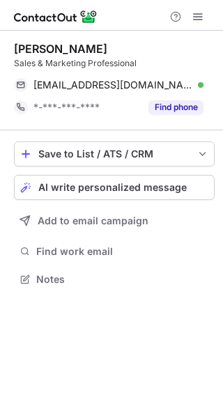
click at [106, 342] on div "Don Broughton Sales & Marketing Professional dmbrghtn@gmail.com Verified Copy *…" at bounding box center [111, 224] width 223 height 387
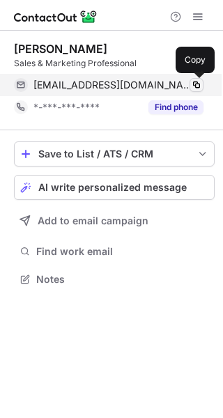
click at [195, 84] on span at bounding box center [196, 84] width 11 height 11
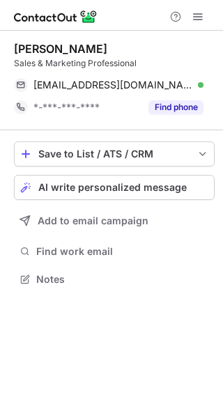
click at [97, 406] on div "Don Broughton Sales & Marketing Professional dmbrghtn@gmail.com Verified Copy *…" at bounding box center [111, 224] width 223 height 387
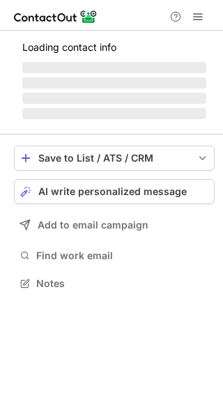
scroll to position [269, 223]
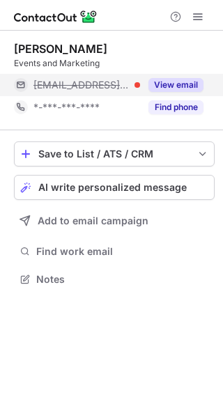
click at [166, 84] on button "View email" at bounding box center [175, 85] width 55 height 14
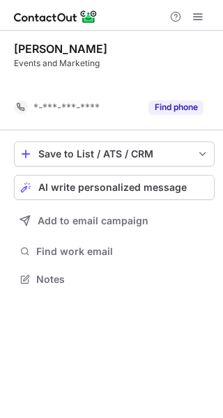
scroll to position [247, 223]
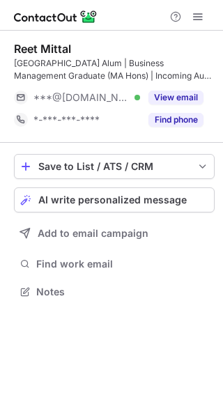
scroll to position [282, 223]
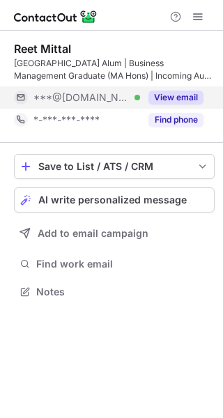
click at [163, 97] on button "View email" at bounding box center [175, 98] width 55 height 14
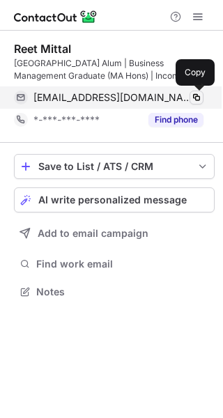
click at [201, 97] on span at bounding box center [196, 97] width 11 height 11
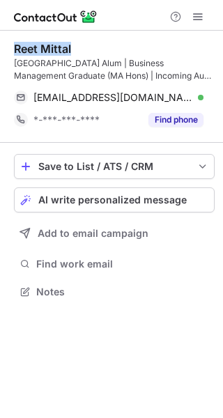
drag, startPoint x: 84, startPoint y: 45, endPoint x: 14, endPoint y: 49, distance: 69.8
click at [14, 49] on div "Reet Mittal" at bounding box center [114, 49] width 201 height 14
copy div "Reet Mittal"
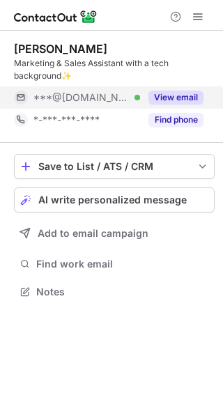
scroll to position [282, 223]
click at [185, 97] on button "View email" at bounding box center [175, 98] width 55 height 14
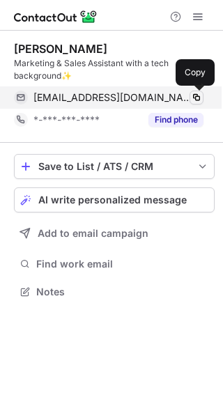
click at [196, 99] on span at bounding box center [196, 97] width 11 height 11
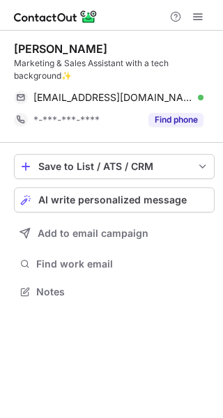
click at [171, 311] on div "Save to List / ATS / CRM List Select Lever Connect Greenhouse Connect Salesforc…" at bounding box center [114, 228] width 201 height 170
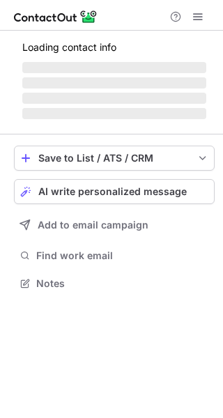
scroll to position [282, 223]
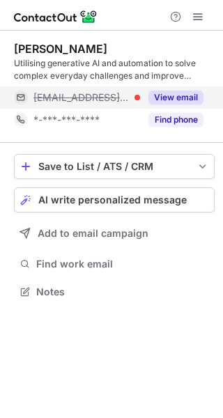
click at [182, 91] on button "View email" at bounding box center [175, 98] width 55 height 14
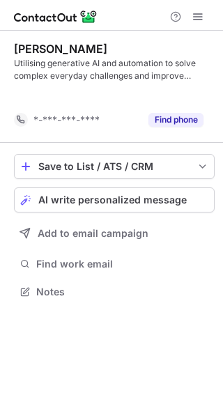
scroll to position [260, 223]
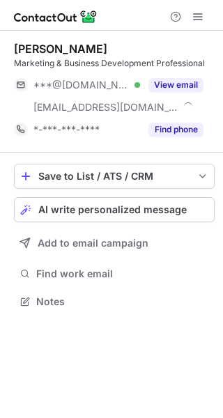
scroll to position [292, 223]
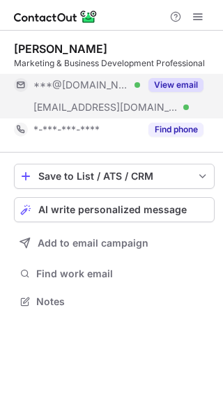
click at [179, 79] on button "View email" at bounding box center [175, 85] width 55 height 14
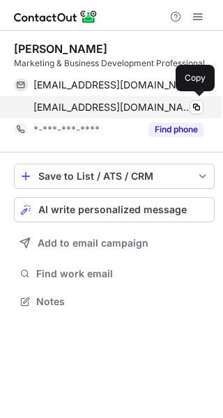
click at [195, 114] on div "[EMAIL_ADDRESS][DOMAIN_NAME] Verified Copy" at bounding box center [108, 107] width 189 height 22
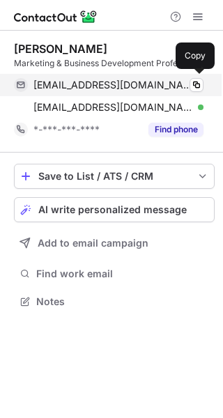
click at [182, 93] on div "[EMAIL_ADDRESS][DOMAIN_NAME] Verified Copy" at bounding box center [108, 85] width 189 height 22
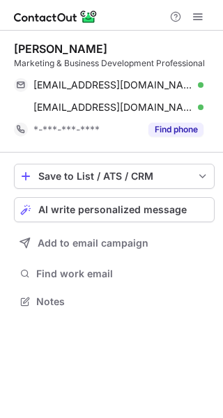
click at [173, 381] on div "[PERSON_NAME] Marketing & Business Development Professional [EMAIL_ADDRESS][DOM…" at bounding box center [111, 224] width 223 height 387
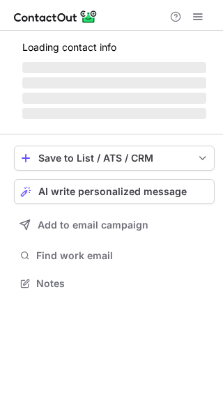
scroll to position [314, 223]
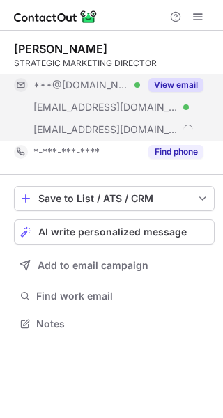
click at [178, 82] on button "View email" at bounding box center [175, 85] width 55 height 14
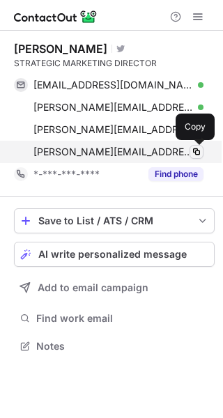
click at [194, 151] on span at bounding box center [196, 151] width 11 height 11
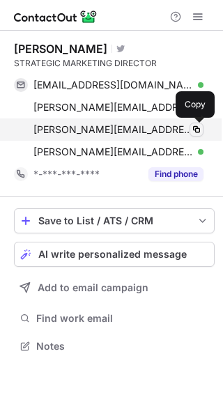
click at [200, 131] on span at bounding box center [196, 129] width 11 height 11
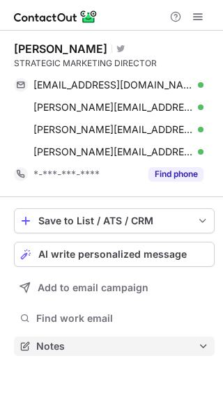
click at [127, 354] on button "Notes" at bounding box center [114, 345] width 201 height 19
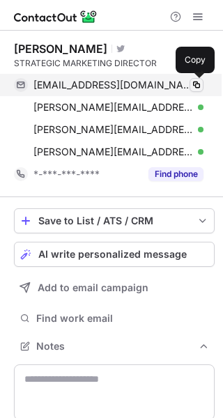
click at [189, 88] on button at bounding box center [196, 85] width 14 height 14
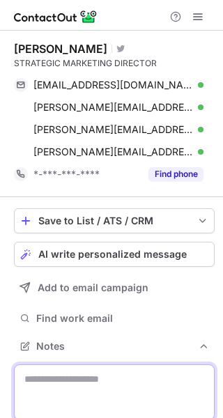
click at [142, 377] on textarea at bounding box center [114, 392] width 201 height 56
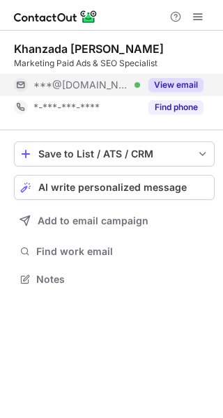
scroll to position [269, 223]
click at [188, 88] on button "View email" at bounding box center [175, 85] width 55 height 14
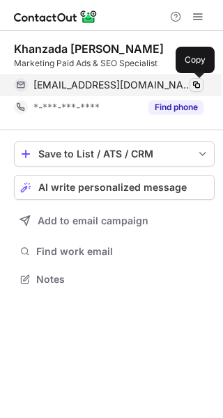
click at [198, 84] on span at bounding box center [196, 84] width 11 height 11
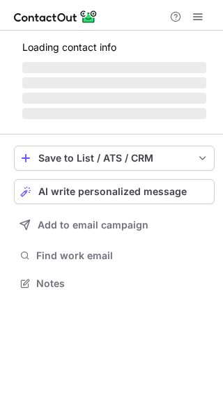
scroll to position [269, 223]
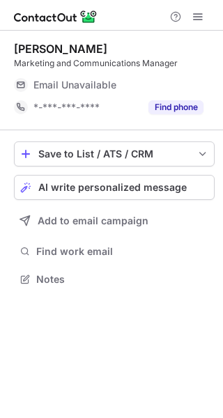
click at [180, 84] on div "Email Unavailable" at bounding box center [118, 85] width 170 height 22
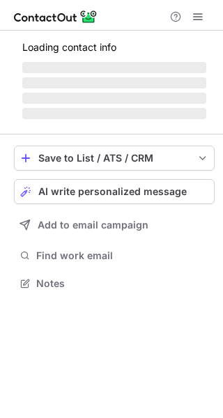
scroll to position [282, 223]
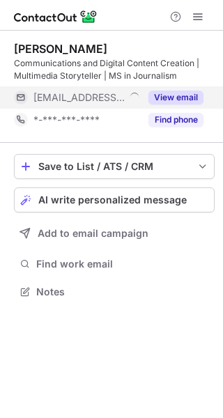
click at [195, 93] on button "View email" at bounding box center [175, 98] width 55 height 14
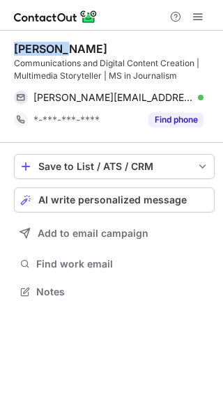
drag, startPoint x: 74, startPoint y: 42, endPoint x: 3, endPoint y: 47, distance: 70.5
click at [3, 47] on div "Angie Ye Communications and Digital Content Creation | Multimedia Storyteller |…" at bounding box center [111, 172] width 223 height 282
copy div "Angie Ye"
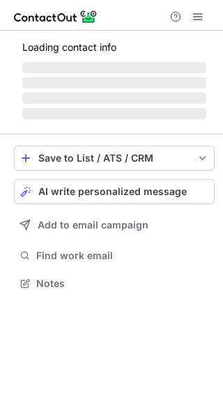
scroll to position [282, 223]
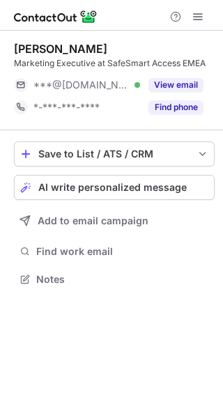
scroll to position [269, 223]
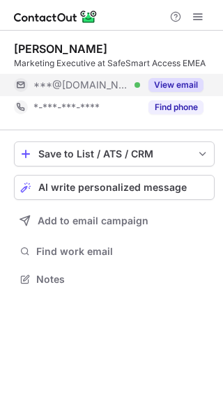
click at [167, 88] on button "View email" at bounding box center [175, 85] width 55 height 14
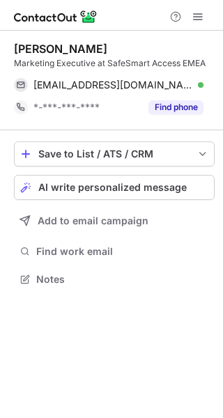
click at [93, 376] on div "Chiara Golbin Marketing Executive at SafeSmart Access EMEA chiaragolbin11@gmail…" at bounding box center [111, 224] width 223 height 387
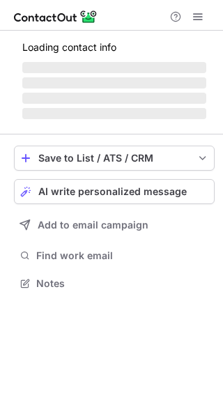
scroll to position [269, 223]
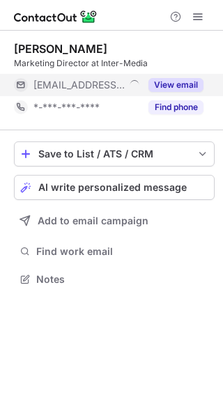
click at [163, 87] on button "View email" at bounding box center [175, 85] width 55 height 14
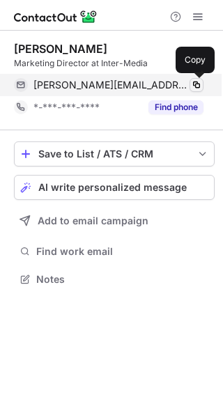
click at [198, 83] on span at bounding box center [196, 84] width 11 height 11
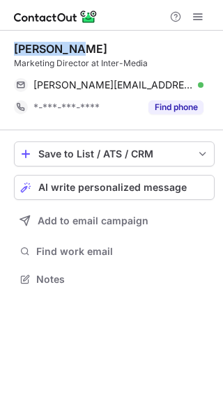
drag, startPoint x: 86, startPoint y: 42, endPoint x: 7, endPoint y: 49, distance: 79.8
click at [7, 49] on div "Emma Carey Marketing Director at Inter-Media emma.carey@inter-media.co.uk Verif…" at bounding box center [111, 165] width 223 height 269
copy div "Emma Carey"
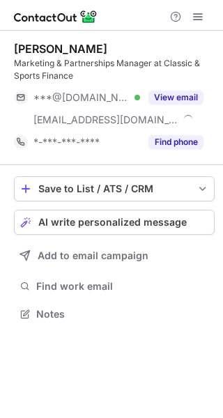
scroll to position [304, 223]
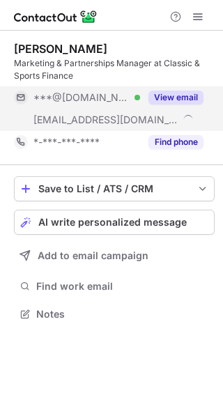
click at [173, 99] on button "View email" at bounding box center [175, 98] width 55 height 14
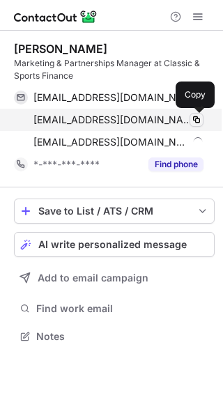
click at [194, 124] on span at bounding box center [196, 119] width 11 height 11
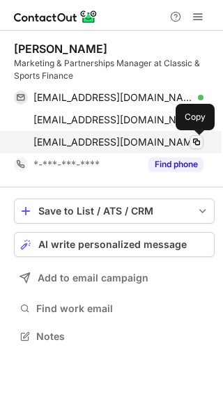
click at [198, 142] on span at bounding box center [196, 141] width 11 height 11
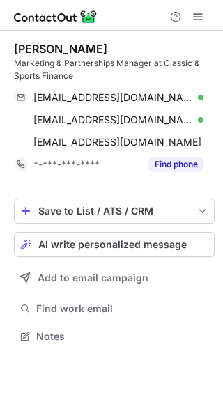
scroll to position [327, 223]
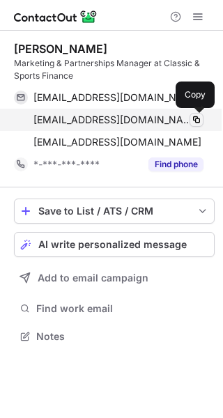
click at [198, 118] on span at bounding box center [196, 119] width 11 height 11
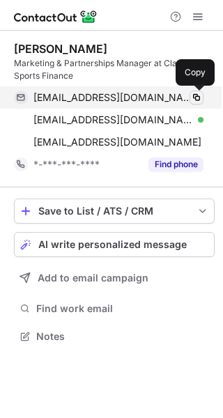
click at [198, 97] on span at bounding box center [196, 97] width 11 height 11
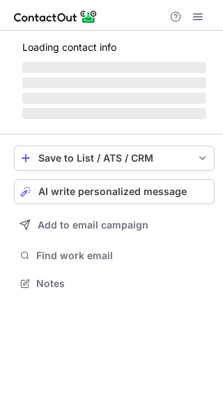
scroll to position [282, 223]
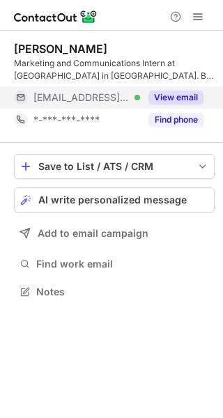
click at [191, 93] on button "View email" at bounding box center [175, 98] width 55 height 14
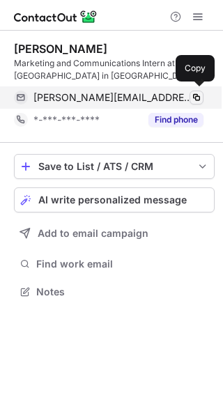
click at [191, 101] on span at bounding box center [196, 97] width 11 height 11
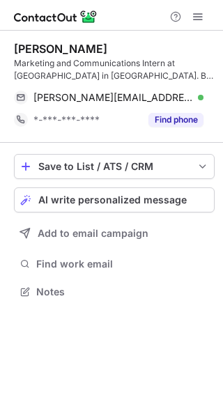
drag, startPoint x: 109, startPoint y: 49, endPoint x: 4, endPoint y: 52, distance: 105.2
click at [4, 52] on div "Nell Dougherty Marketing and Communications Intern at Theatre in Paris. BA Stud…" at bounding box center [111, 172] width 223 height 282
copy div "Nell Dougherty"
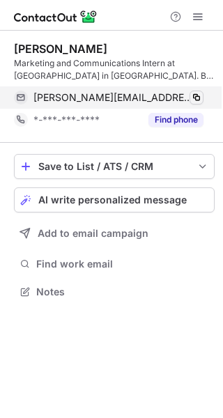
click at [198, 97] on span at bounding box center [196, 97] width 11 height 11
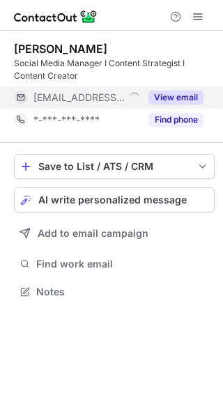
scroll to position [282, 223]
click at [162, 91] on button "View email" at bounding box center [175, 98] width 55 height 14
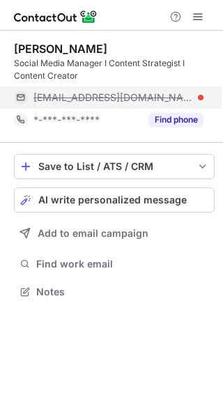
click at [193, 95] on div "shadi@emmdesigngraphique.fr" at bounding box center [118, 97] width 170 height 13
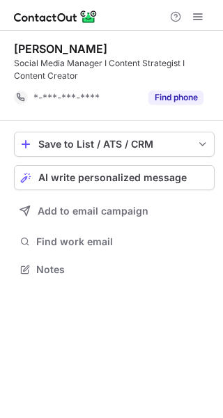
scroll to position [260, 223]
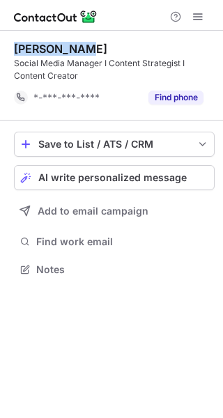
drag, startPoint x: 42, startPoint y: 47, endPoint x: 11, endPoint y: 49, distance: 30.7
click at [11, 49] on div "Shadi Amini Social Media Manager I Content Strategist I Content Creator *-***-*…" at bounding box center [111, 161] width 223 height 260
copy div "Shadi Amini"
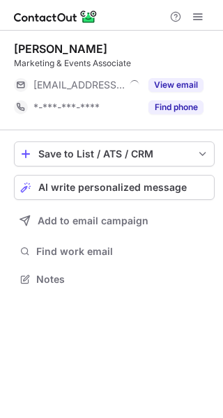
scroll to position [269, 223]
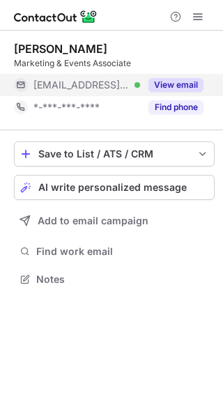
click at [185, 78] on button "View email" at bounding box center [175, 85] width 55 height 14
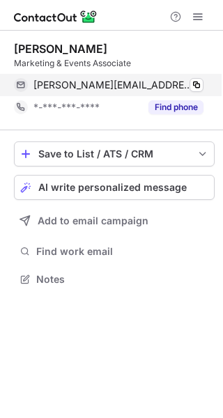
click at [188, 86] on div "erica.gardner@armabjj.com Verified" at bounding box center [118, 85] width 170 height 13
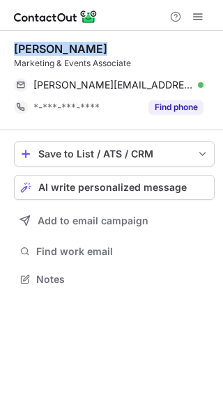
drag, startPoint x: 94, startPoint y: 47, endPoint x: 10, endPoint y: 52, distance: 84.4
click at [10, 52] on div "Erica Gardner Marketing & Events Associate erica.gardner@armabjj.com Verified C…" at bounding box center [111, 165] width 223 height 269
copy div "Erica Gardner"
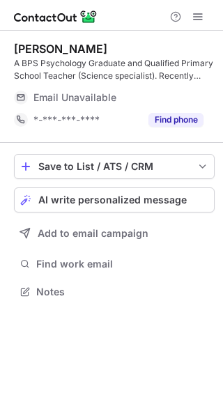
scroll to position [282, 223]
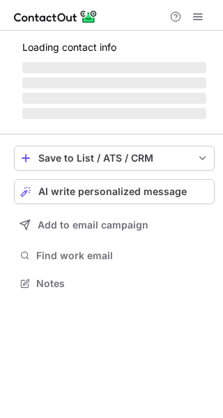
scroll to position [282, 223]
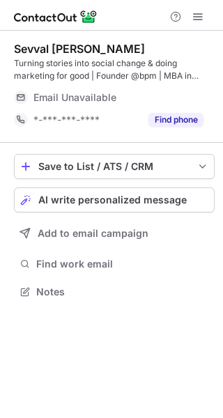
click at [132, 91] on div "Email Unavailable" at bounding box center [102, 97] width 139 height 13
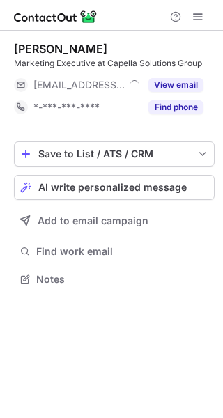
scroll to position [269, 223]
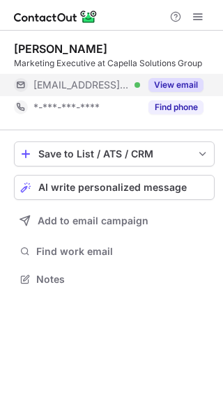
click at [178, 83] on button "View email" at bounding box center [175, 85] width 55 height 14
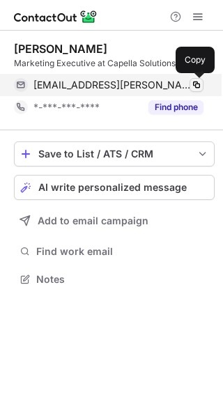
click at [192, 86] on span at bounding box center [196, 84] width 11 height 11
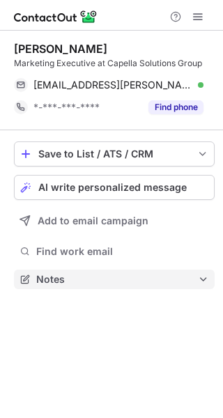
click at [195, 281] on span "Notes" at bounding box center [117, 279] width 162 height 13
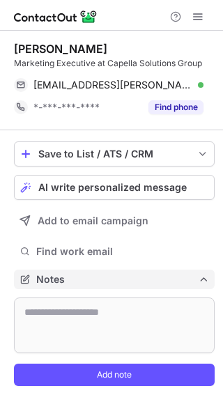
scroll to position [375, 223]
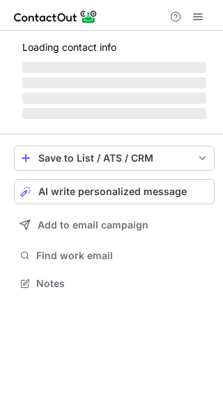
scroll to position [292, 223]
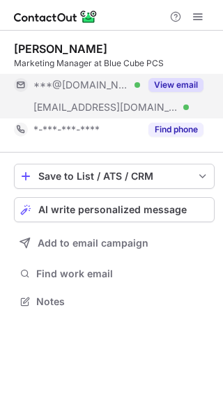
click at [182, 85] on button "View email" at bounding box center [175, 85] width 55 height 14
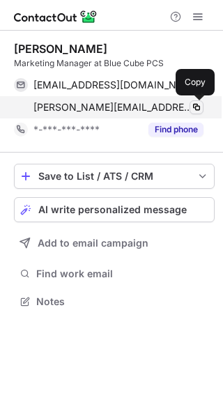
click at [196, 103] on span at bounding box center [196, 107] width 11 height 11
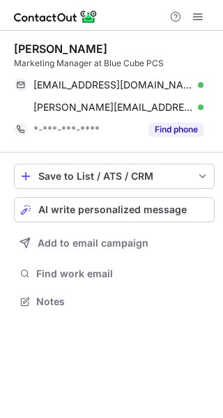
click at [203, 86] on div "[EMAIL_ADDRESS][DOMAIN_NAME] Verified Copy [PERSON_NAME][EMAIL_ADDRESS][DOMAIN_…" at bounding box center [114, 96] width 201 height 45
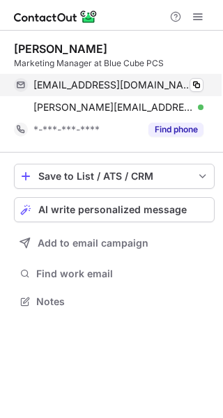
click at [189, 86] on div "daz.purchase@hotmail.co.uk Verified" at bounding box center [118, 85] width 170 height 13
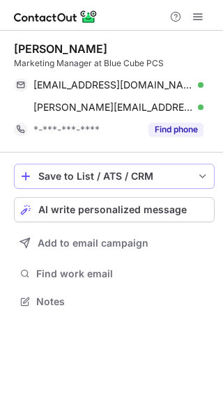
click at [69, 173] on div "Save to List / ATS / CRM" at bounding box center [114, 176] width 152 height 11
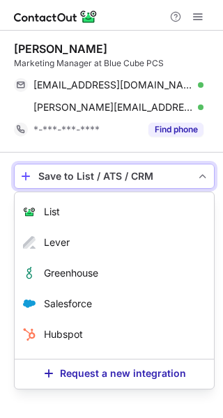
click at [69, 173] on div "Save to List / ATS / CRM" at bounding box center [114, 176] width 152 height 11
